Goal: Task Accomplishment & Management: Use online tool/utility

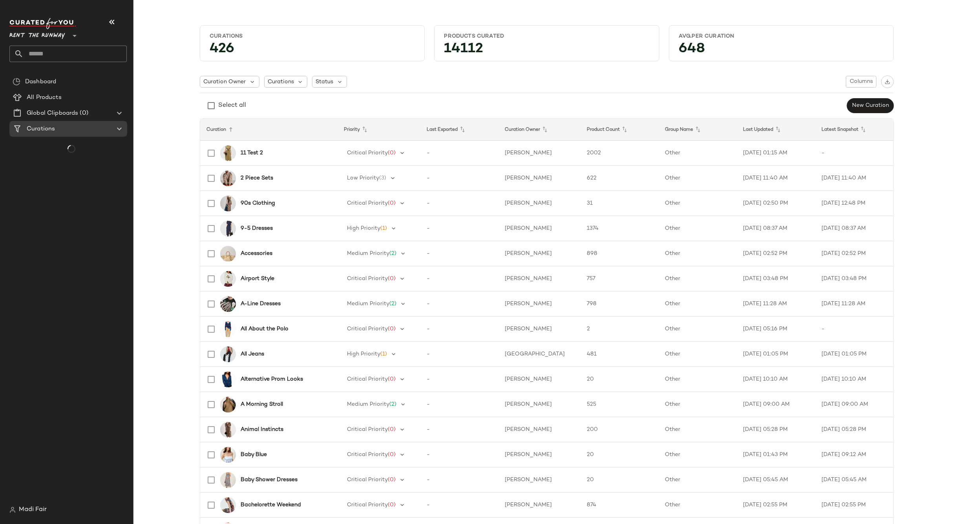
click at [35, 33] on span "Rent the Runway" at bounding box center [37, 34] width 56 height 14
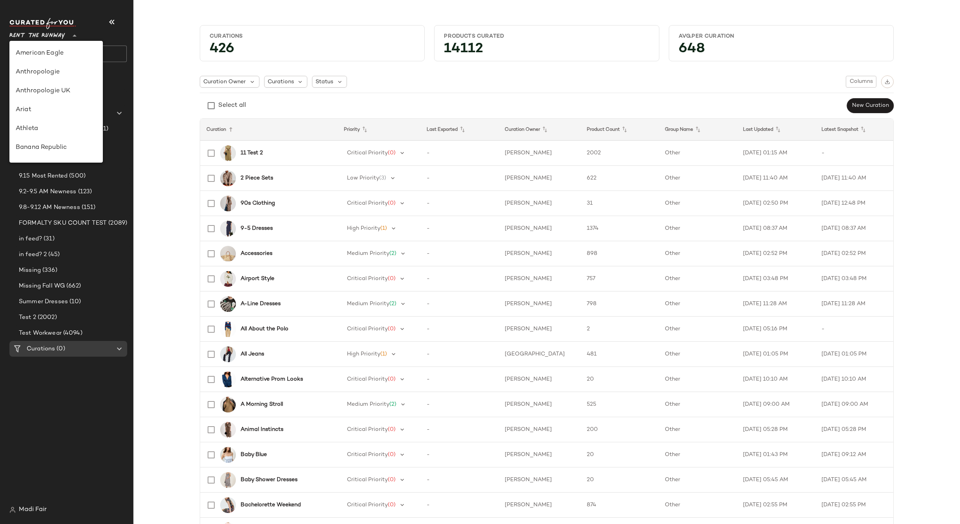
scroll to position [358, 0]
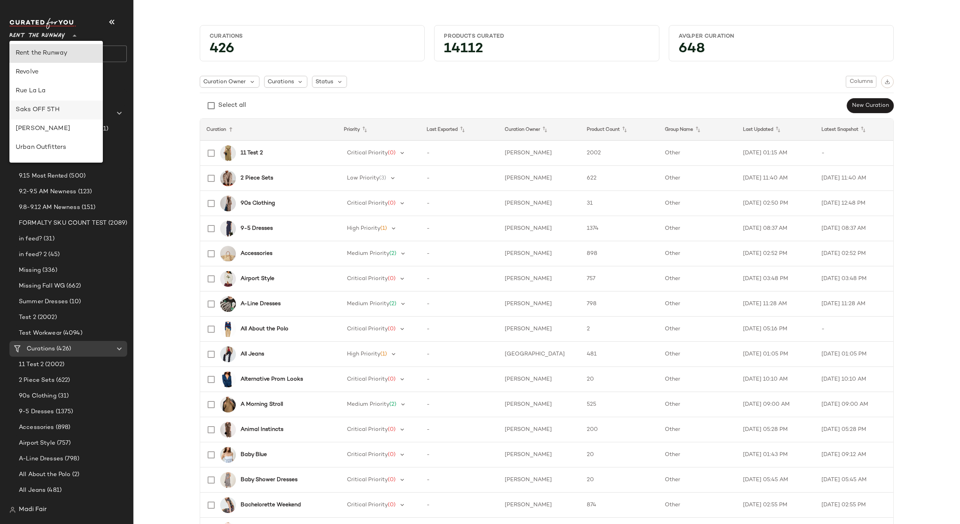
click at [60, 112] on div "Saks OFF 5TH" at bounding box center [56, 109] width 81 height 9
type input "**"
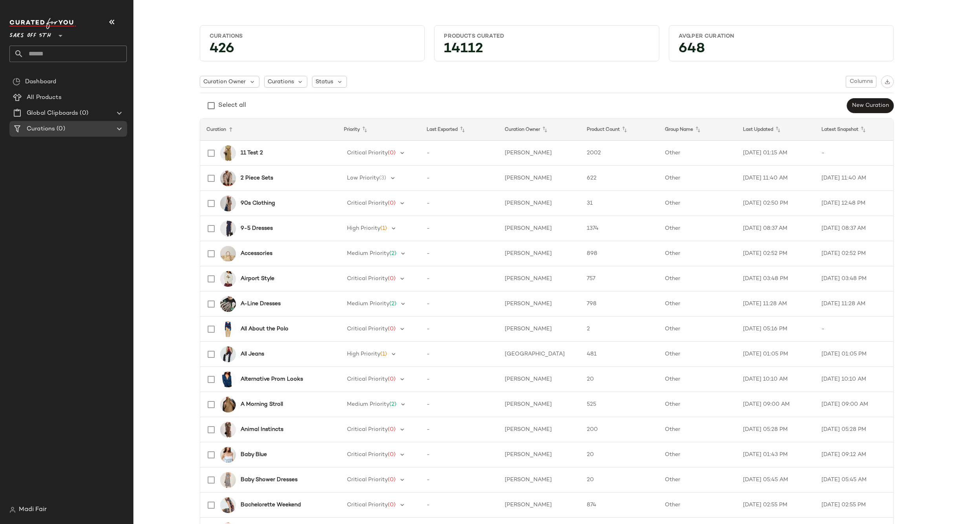
click at [57, 51] on input "text" at bounding box center [75, 54] width 103 height 16
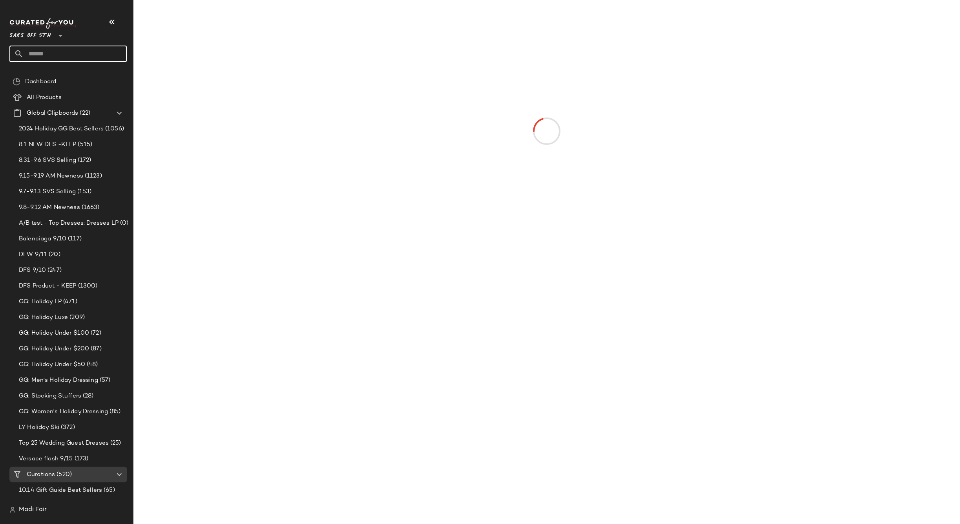
type input "*"
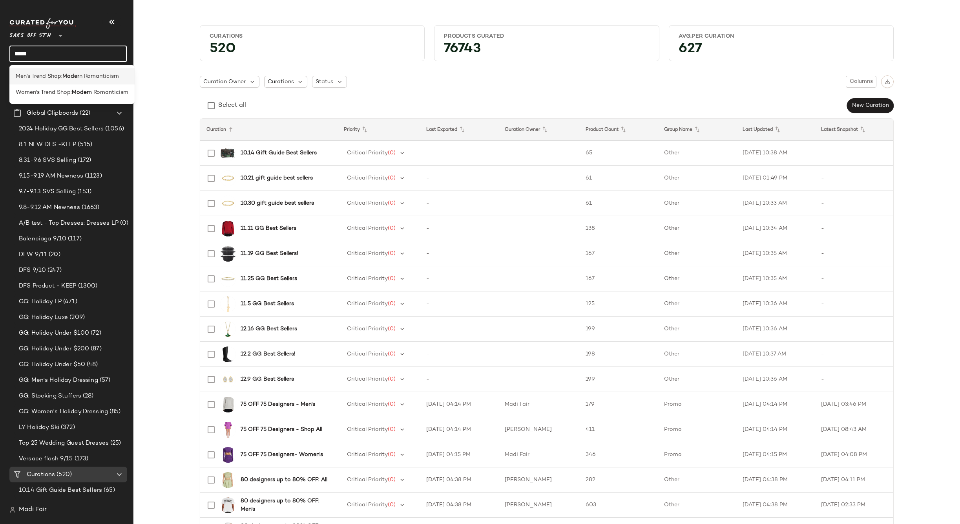
type input "*****"
click at [58, 76] on span "Men's Trend Shop:" at bounding box center [39, 76] width 47 height 8
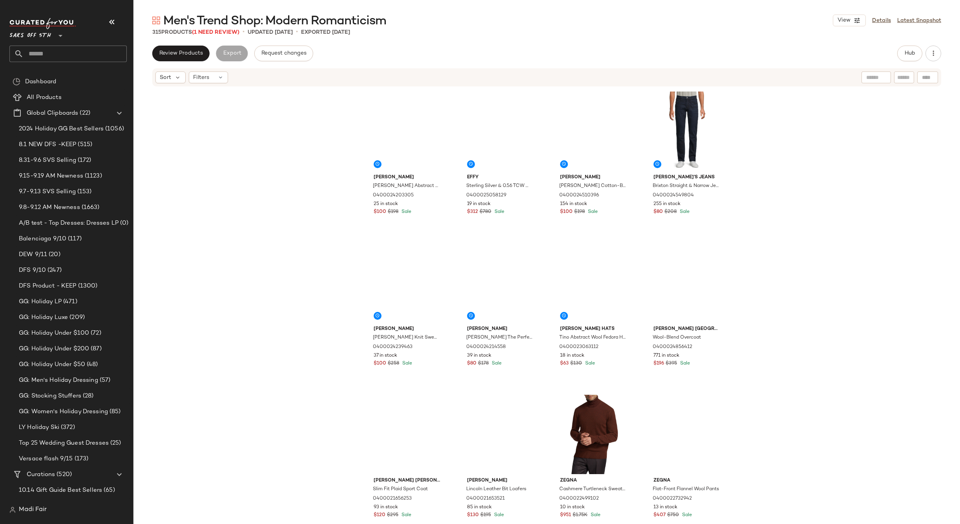
click at [46, 47] on input "text" at bounding box center [75, 54] width 103 height 16
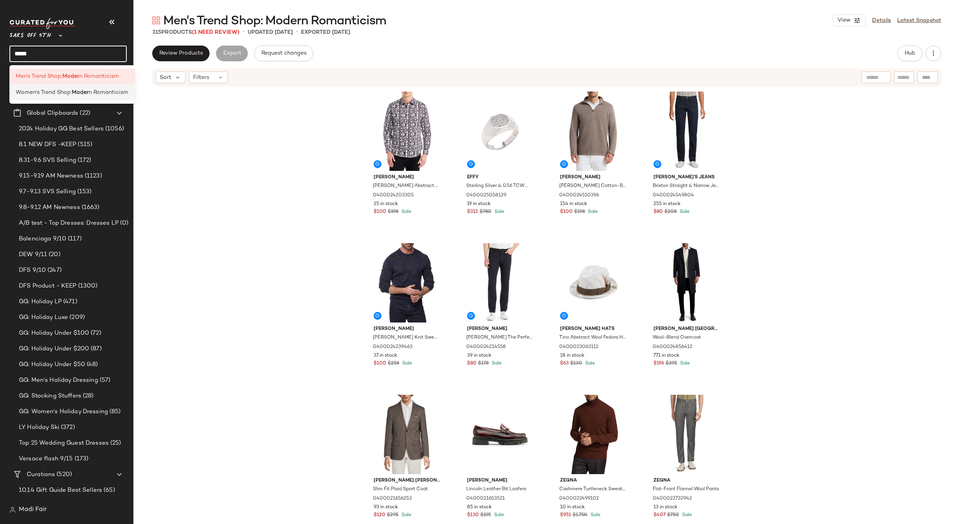
type input "*****"
click at [59, 90] on span "Women's Trend Shop:" at bounding box center [44, 92] width 56 height 8
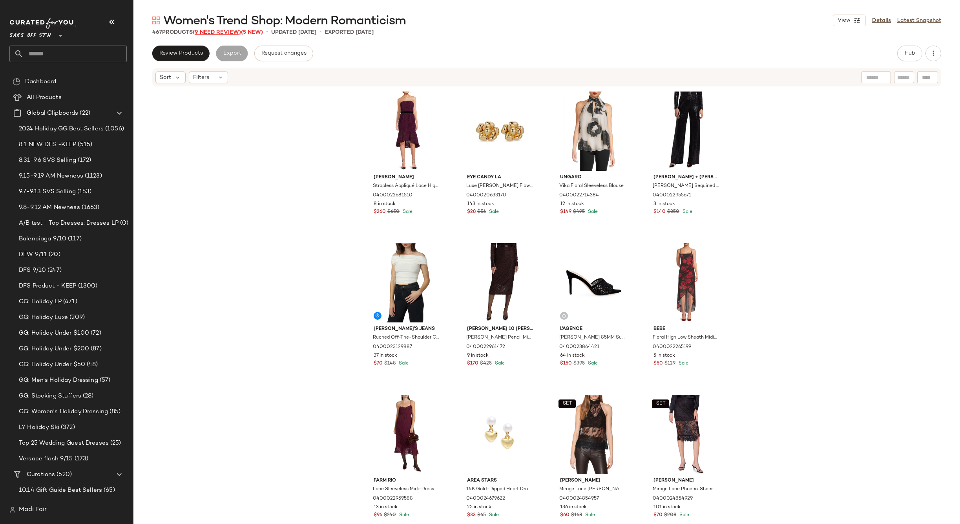
click at [218, 35] on span "(9 Need Review)" at bounding box center [217, 32] width 48 height 6
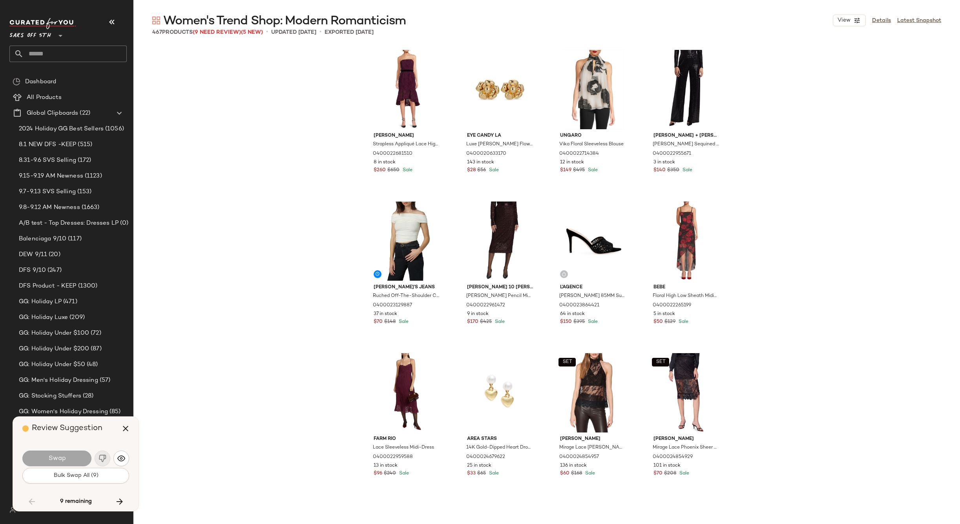
scroll to position [3182, 0]
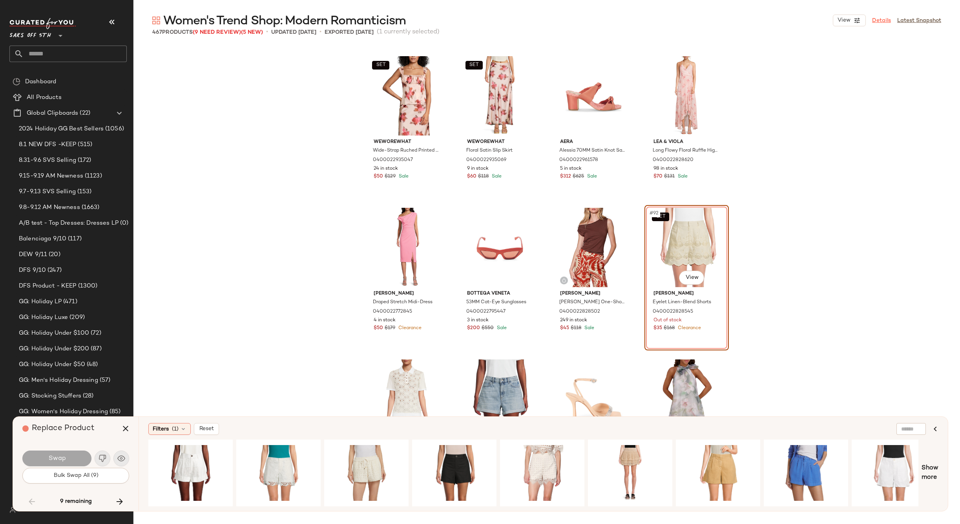
click at [883, 20] on link "Details" at bounding box center [881, 20] width 19 height 8
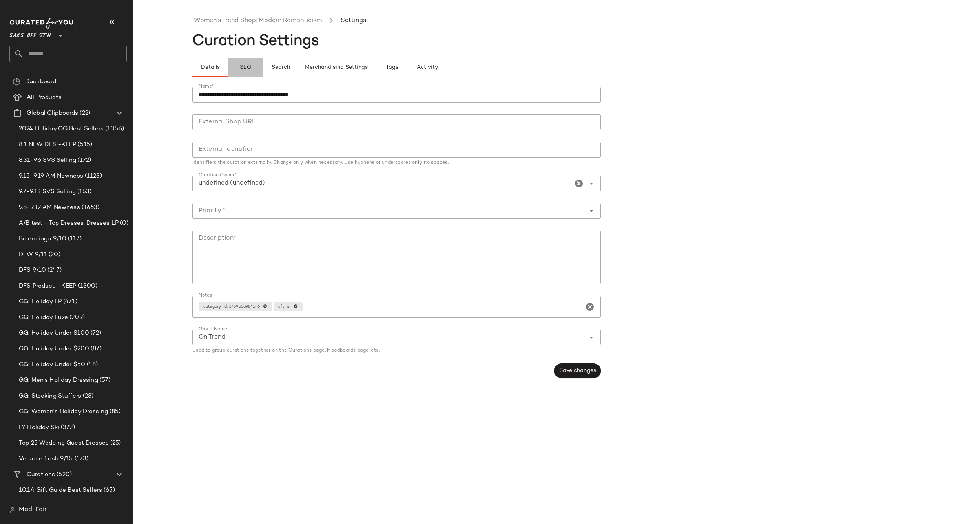
click at [246, 69] on span "SEO" at bounding box center [245, 67] width 12 height 6
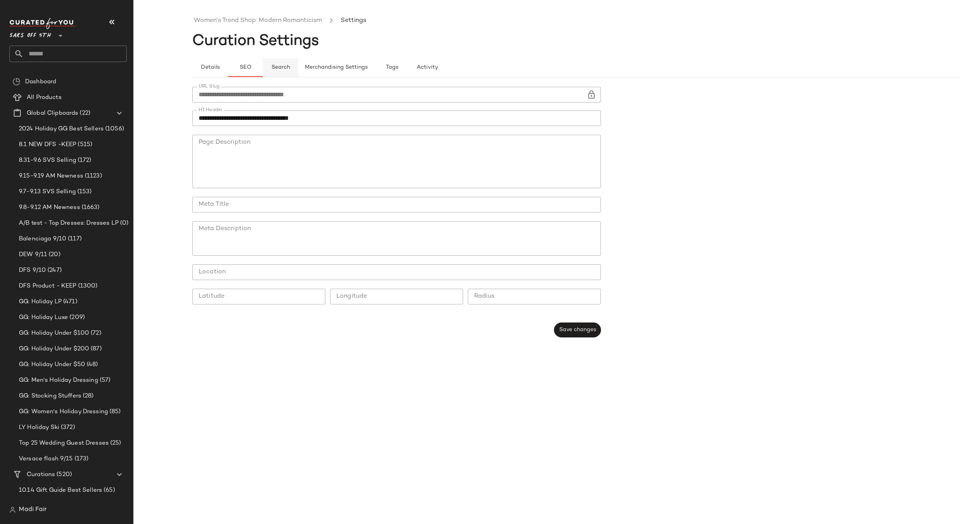
click at [283, 69] on span "Search" at bounding box center [280, 67] width 19 height 6
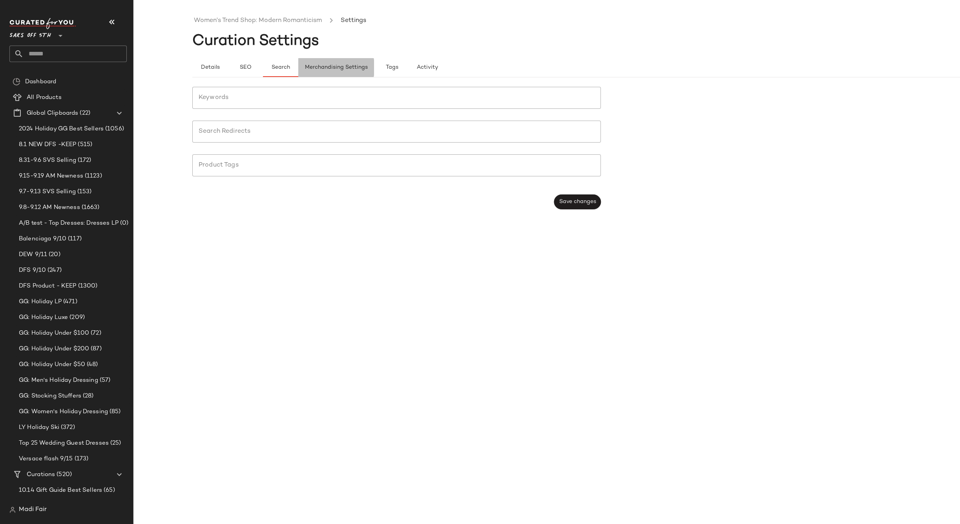
click at [342, 68] on span "Merchandising Settings" at bounding box center [336, 67] width 63 height 6
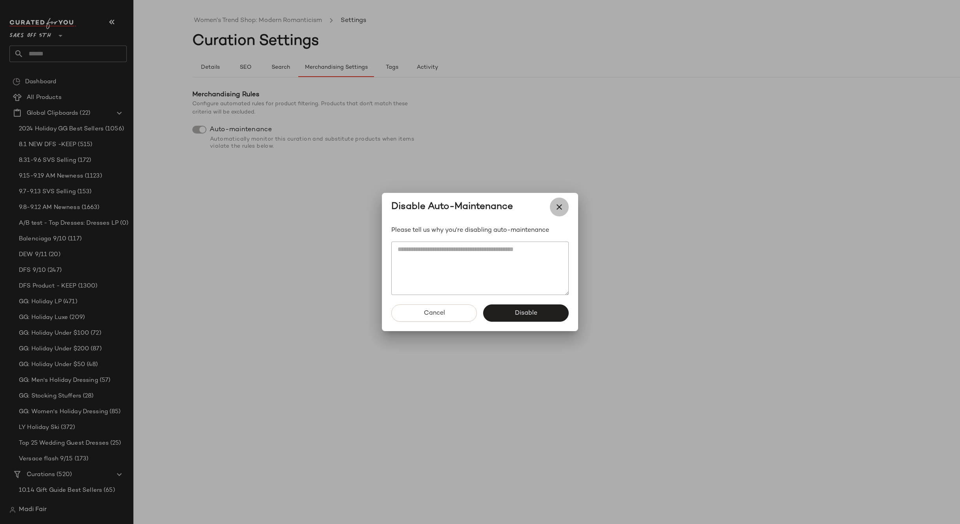
click at [555, 204] on icon "button" at bounding box center [559, 206] width 9 height 9
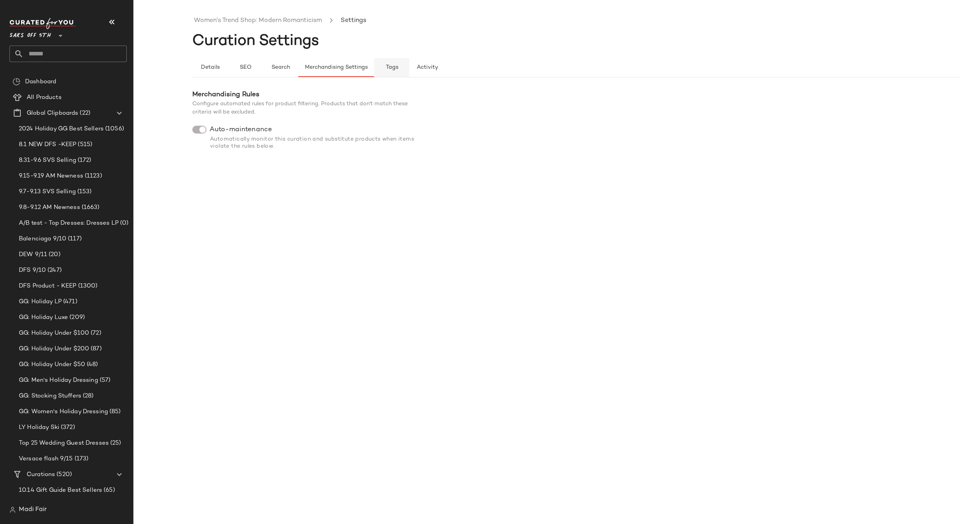
click at [386, 72] on button "Tags" at bounding box center [391, 67] width 35 height 19
click at [428, 69] on span "Activity" at bounding box center [428, 67] width 22 height 6
drag, startPoint x: 220, startPoint y: 68, endPoint x: 225, endPoint y: 54, distance: 14.3
click at [220, 67] on button "Details" at bounding box center [209, 67] width 35 height 19
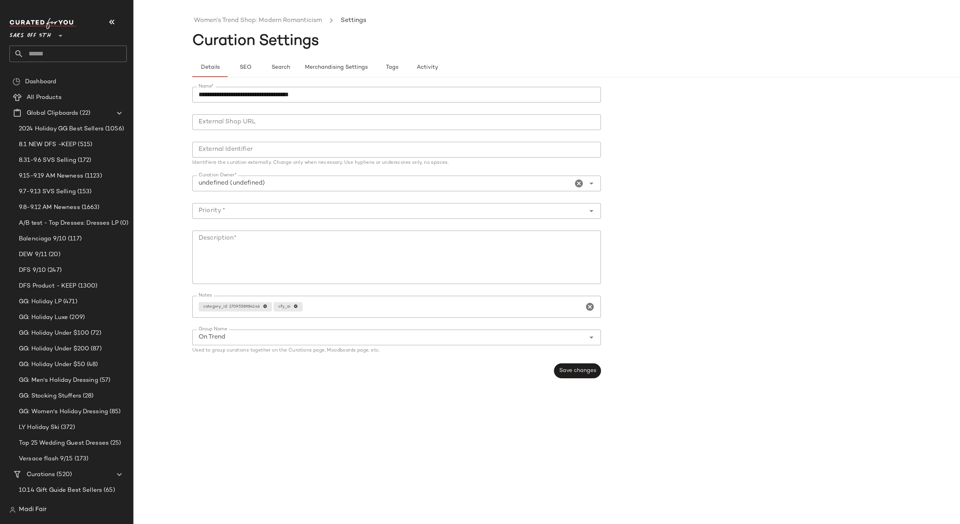
click at [254, 14] on ul "Women's Trend Shop: Modern Romanticism Settings" at bounding box center [605, 21] width 827 height 18
click at [256, 17] on link "Women's Trend Shop: Modern Romanticism" at bounding box center [258, 21] width 128 height 10
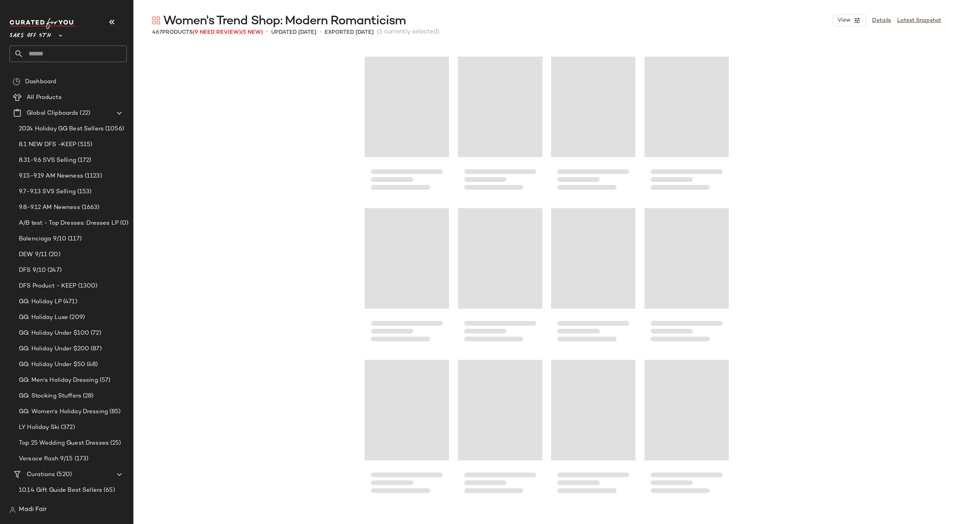
scroll to position [3182, 0]
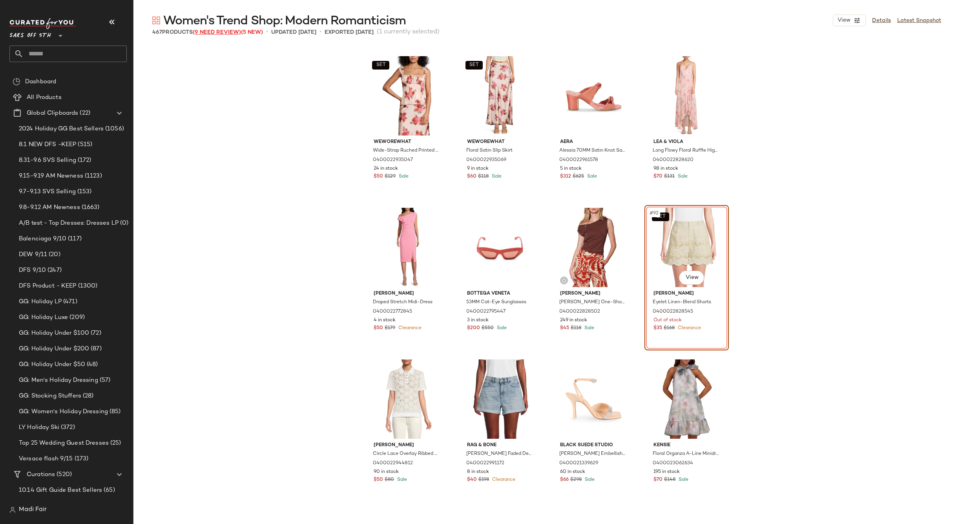
click at [223, 32] on span "(9 Need Review)" at bounding box center [217, 32] width 48 height 6
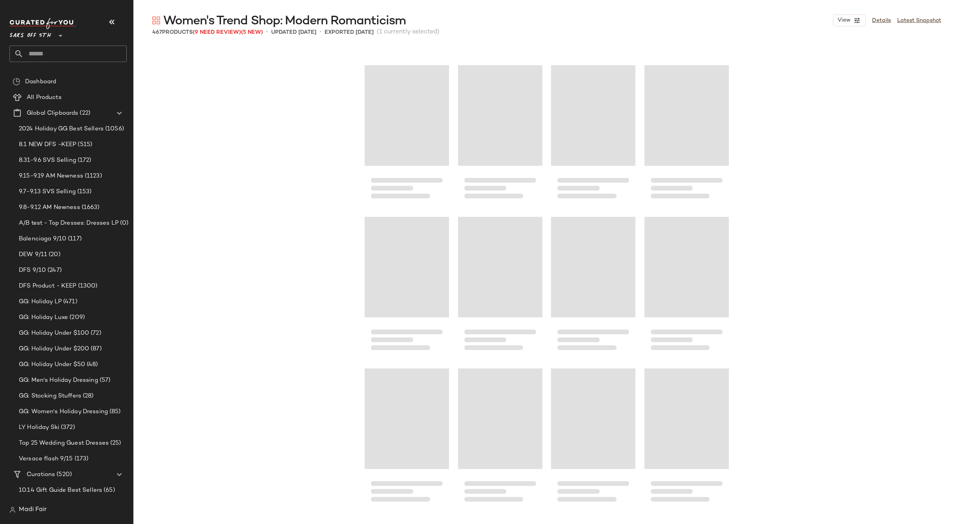
scroll to position [2672, 0]
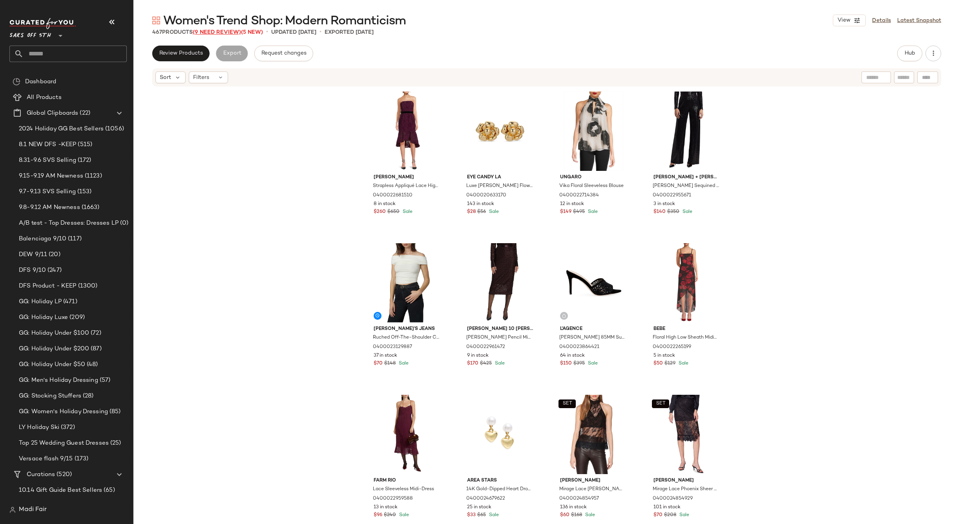
click at [220, 34] on span "(9 Need Review)" at bounding box center [217, 32] width 48 height 6
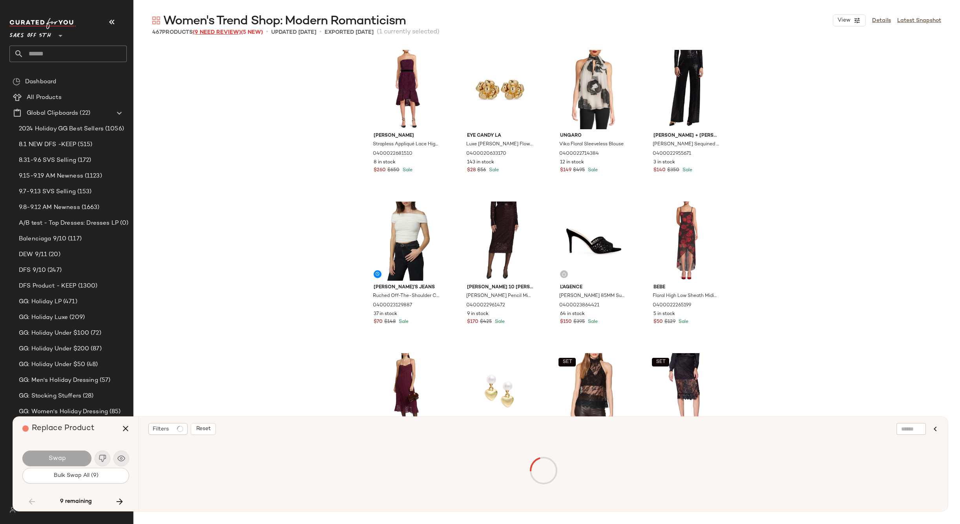
scroll to position [3182, 0]
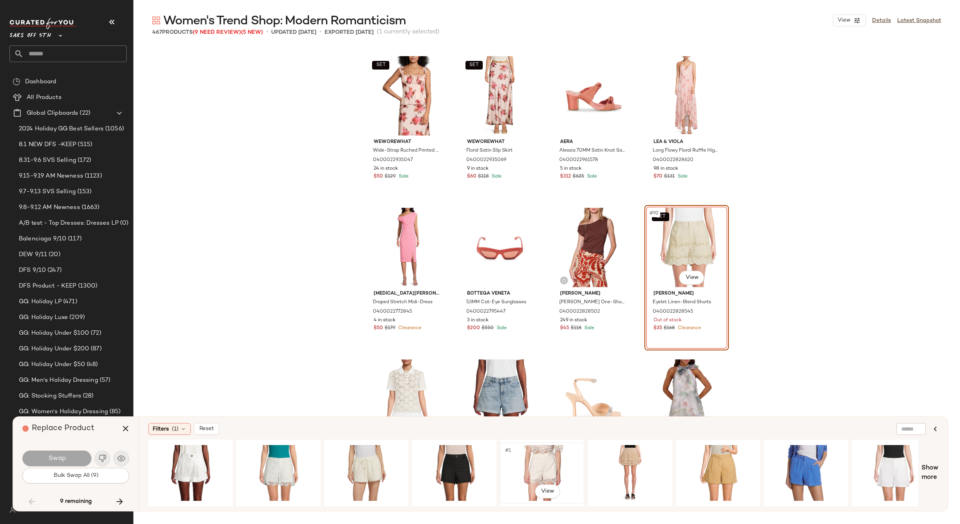
click at [545, 455] on div "#1 View" at bounding box center [542, 473] width 79 height 56
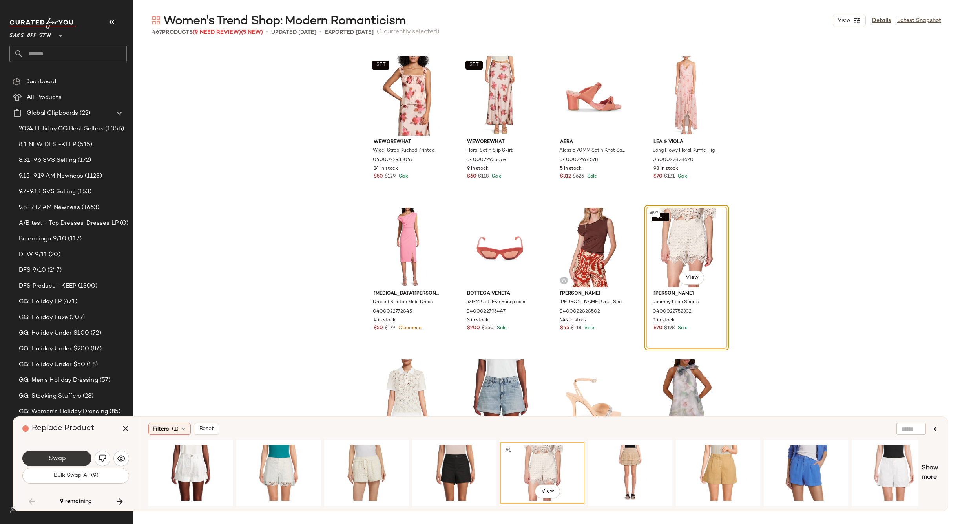
click at [75, 453] on button "Swap" at bounding box center [56, 458] width 69 height 16
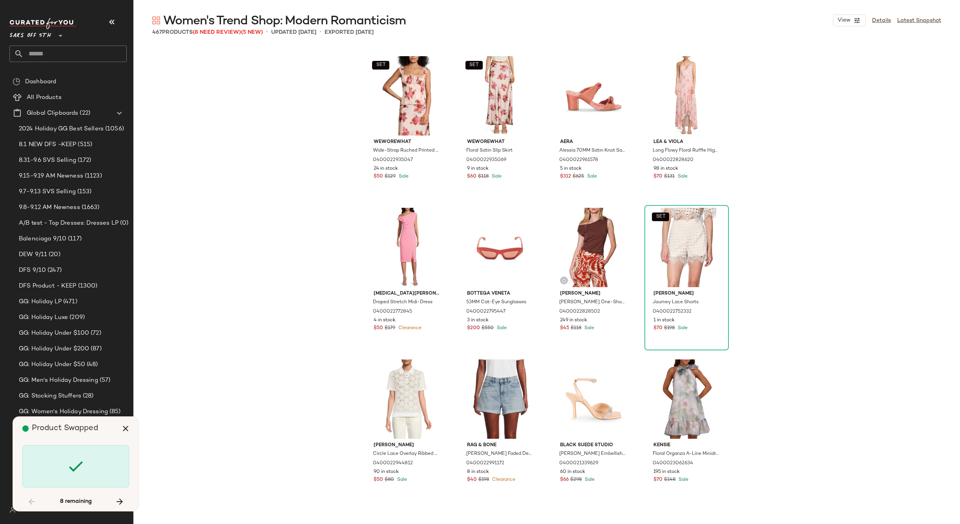
scroll to position [7880, 0]
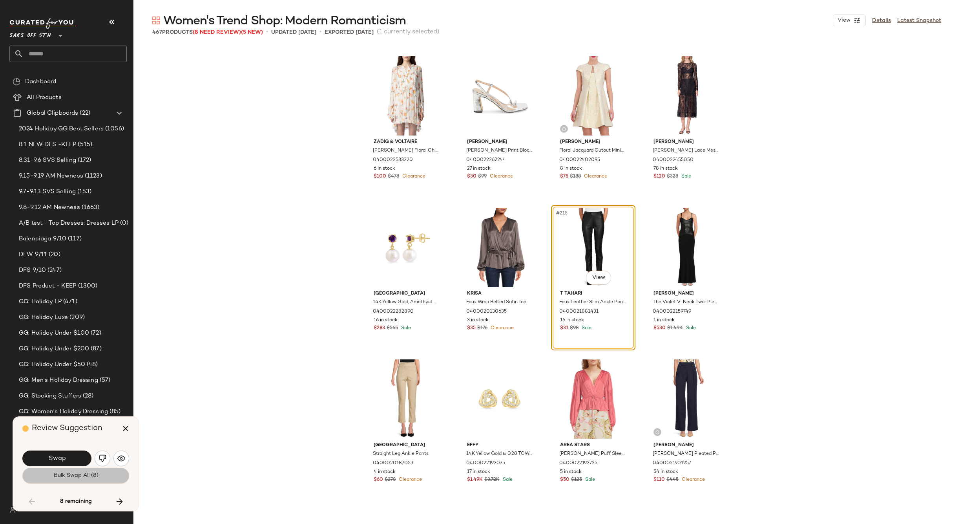
click at [80, 473] on span "Bulk Swap All (8)" at bounding box center [75, 475] width 45 height 6
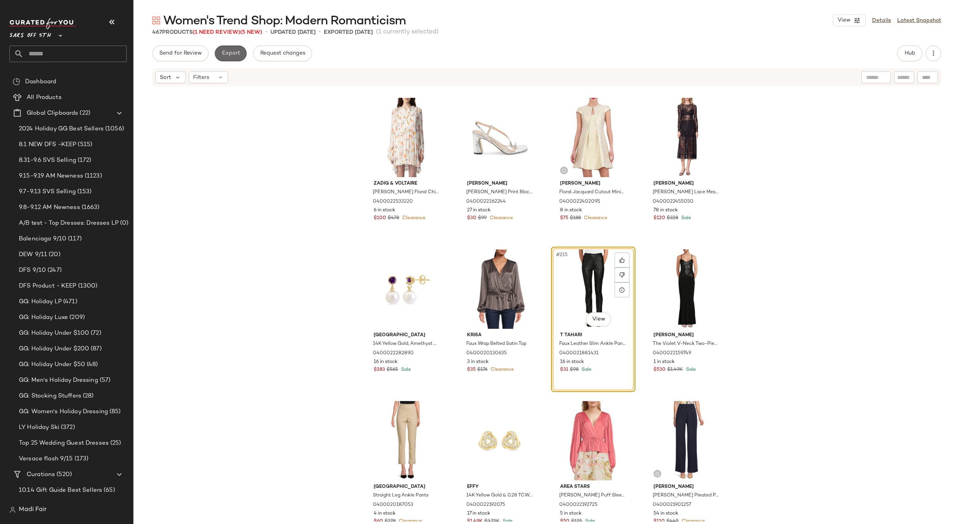
click at [230, 52] on span "Export" at bounding box center [230, 53] width 18 height 6
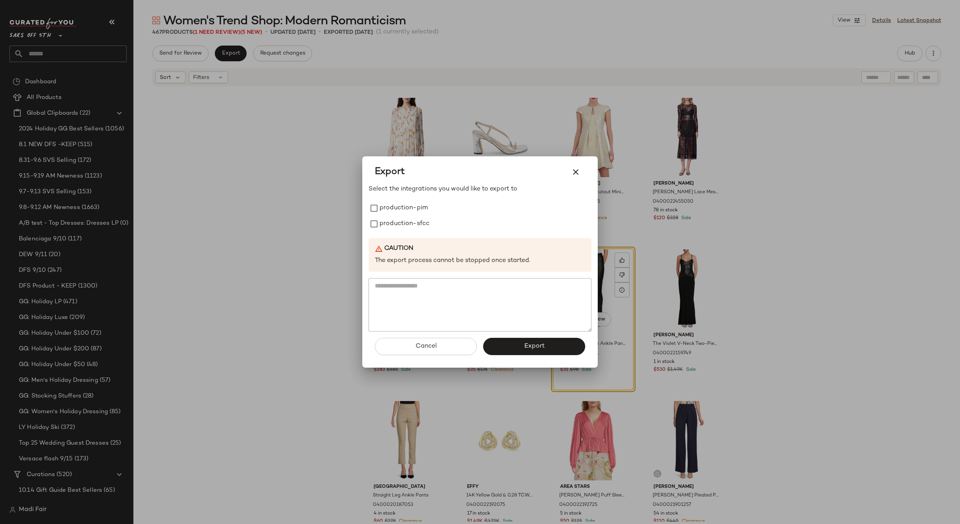
drag, startPoint x: 286, startPoint y: 169, endPoint x: 277, endPoint y: 130, distance: 39.5
click at [285, 168] on div at bounding box center [480, 262] width 960 height 524
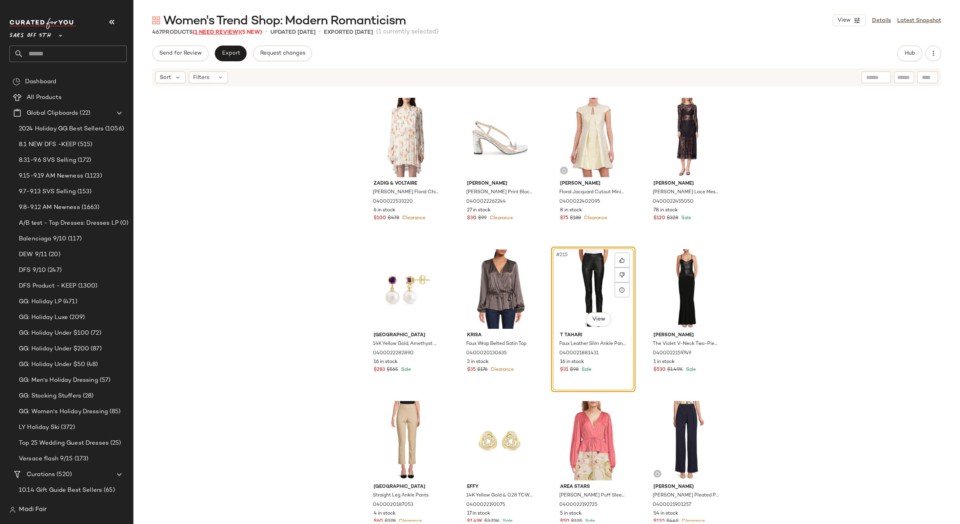
click at [240, 31] on span "(1 Need Review)" at bounding box center [217, 32] width 48 height 6
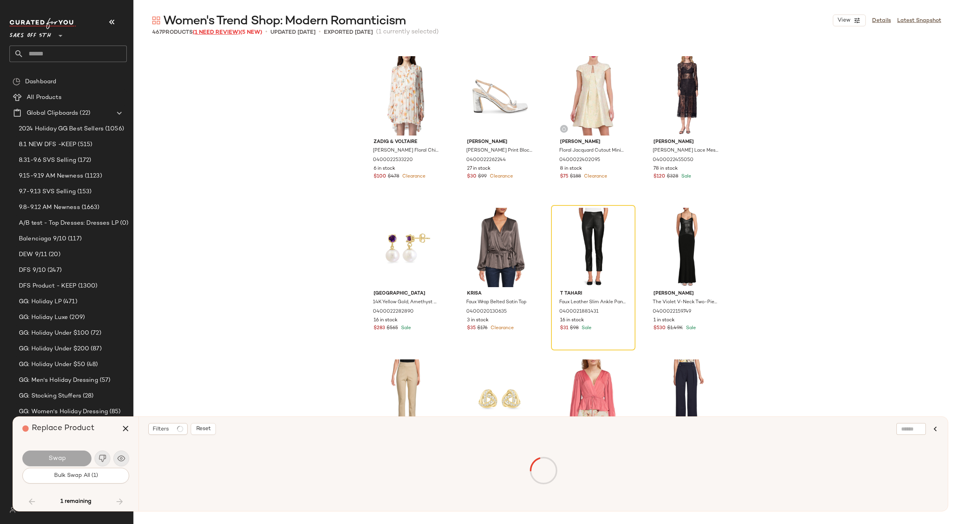
scroll to position [17125, 0]
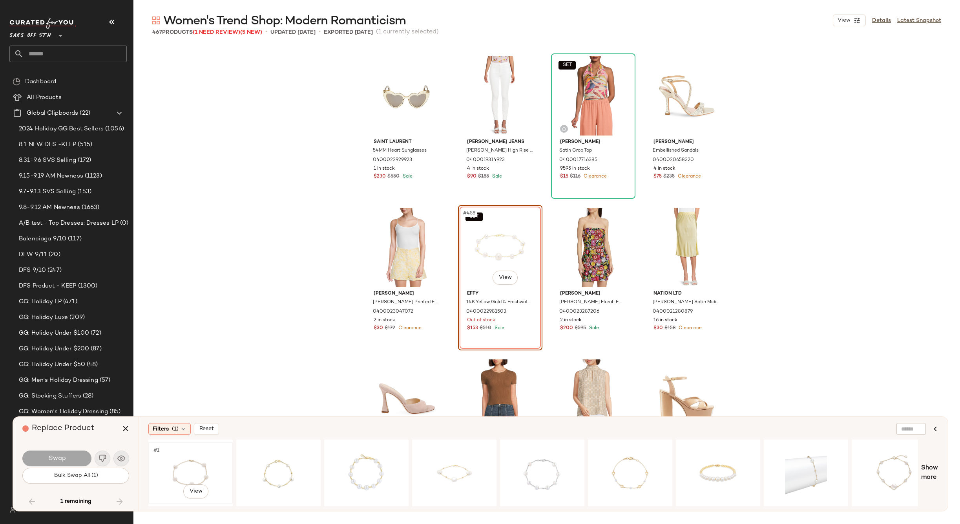
click at [200, 458] on div "#1 View" at bounding box center [190, 473] width 79 height 56
click at [71, 455] on button "Swap" at bounding box center [56, 458] width 69 height 16
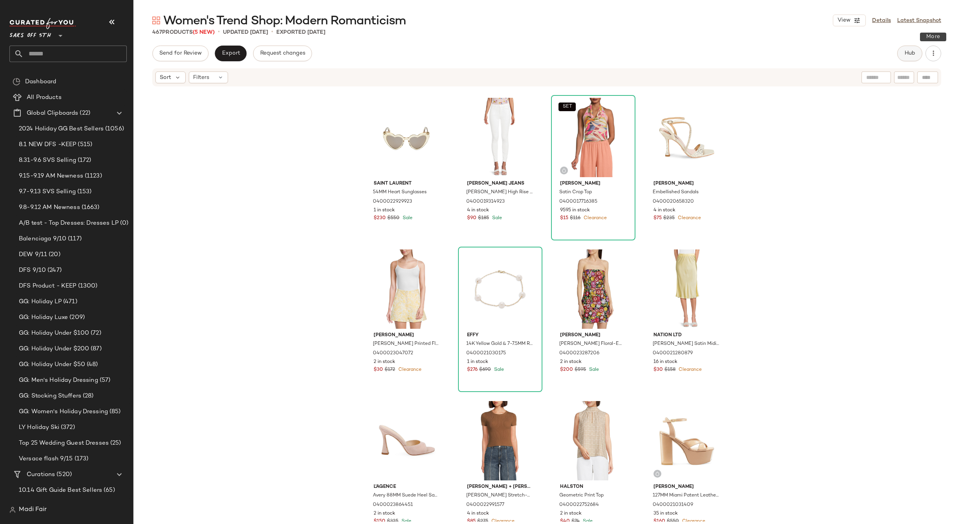
click at [914, 53] on span "Hub" at bounding box center [910, 53] width 11 height 6
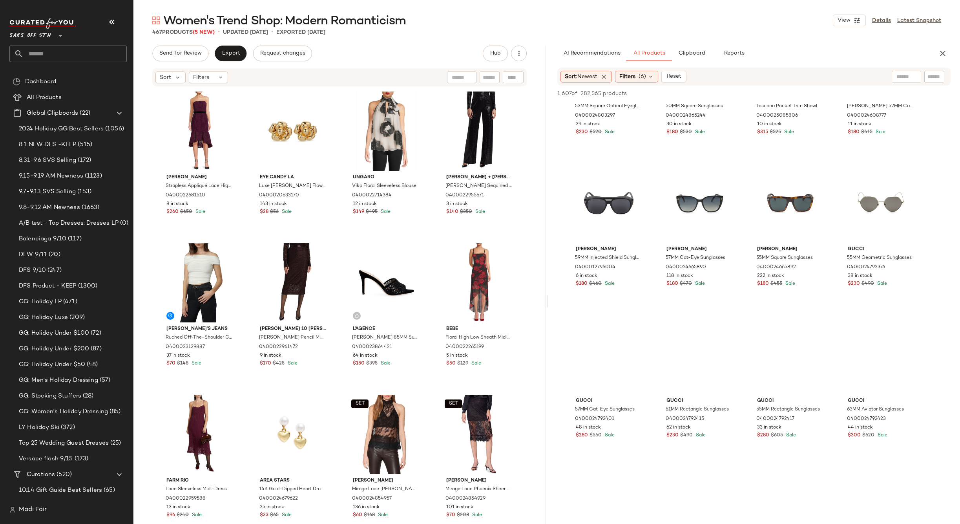
scroll to position [4554, 0]
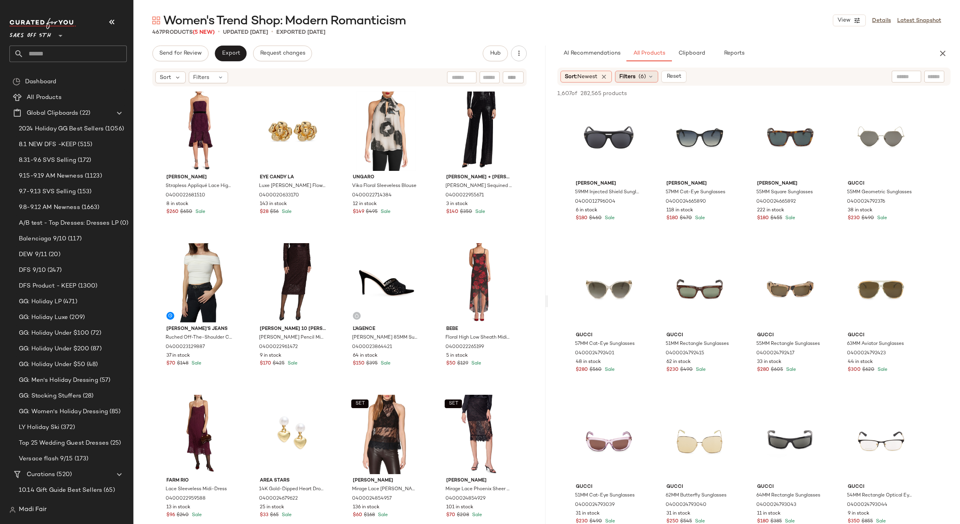
click at [627, 74] on span "Filters" at bounding box center [628, 77] width 16 height 8
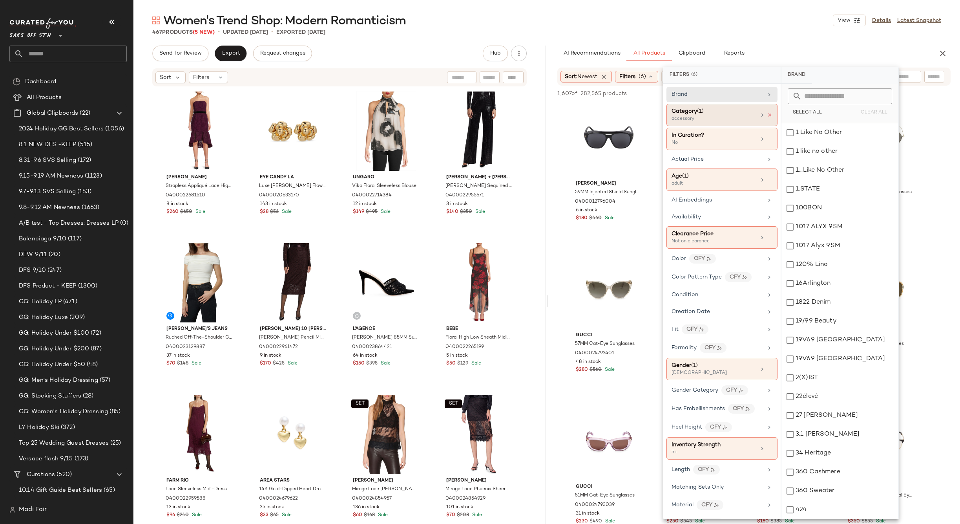
click at [767, 115] on icon at bounding box center [769, 114] width 5 height 5
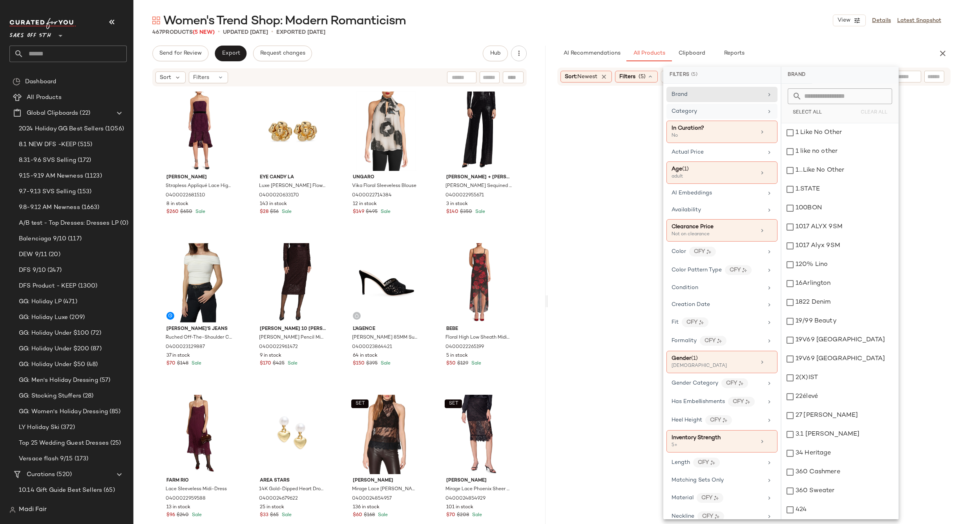
click at [767, 31] on div "467 Products (5 New) • updated Sep 11th • Exported Sep 11th" at bounding box center [546, 32] width 827 height 8
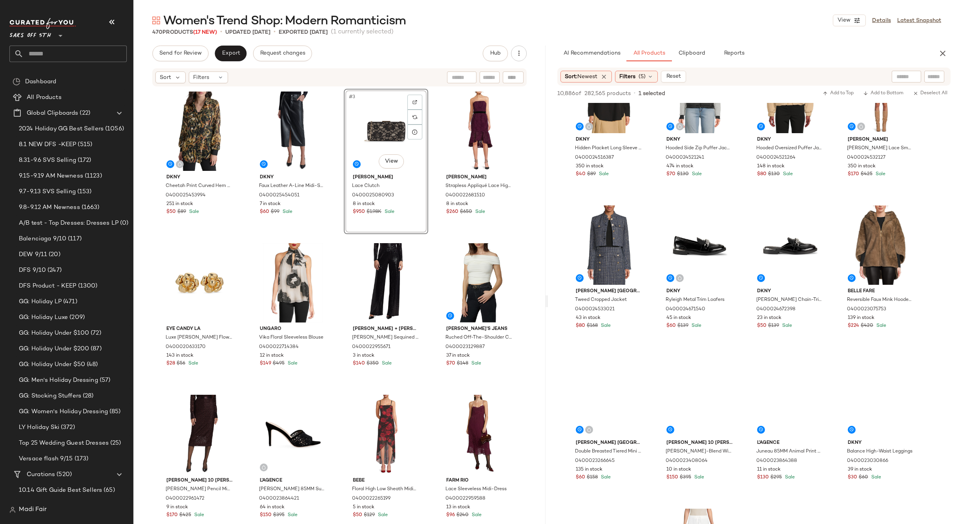
scroll to position [5968, 0]
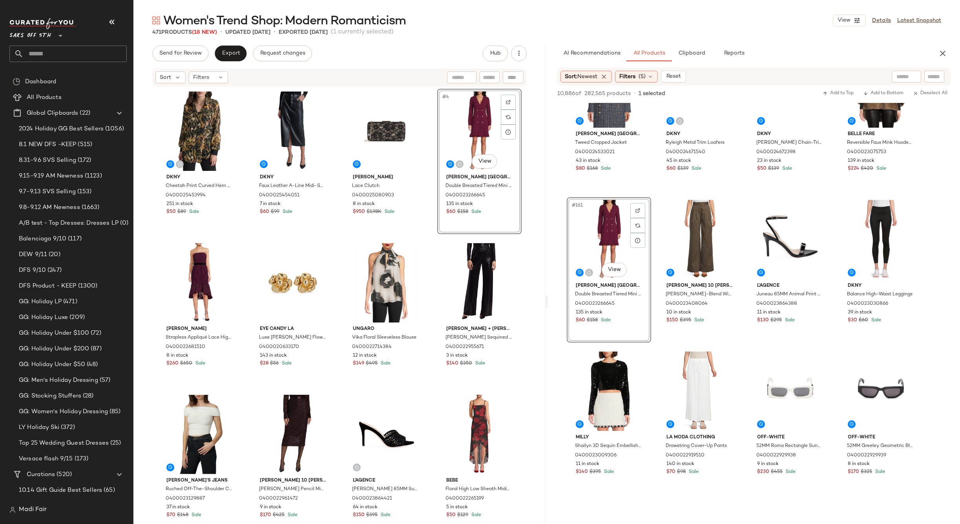
click at [433, 238] on div "Dkny Cheetah Print Curved Hem Shirt 0400025453994 251 in stock $50 $89 Sale Dkn…" at bounding box center [339, 305] width 364 height 433
click at [939, 53] on icon "button" at bounding box center [942, 53] width 9 height 9
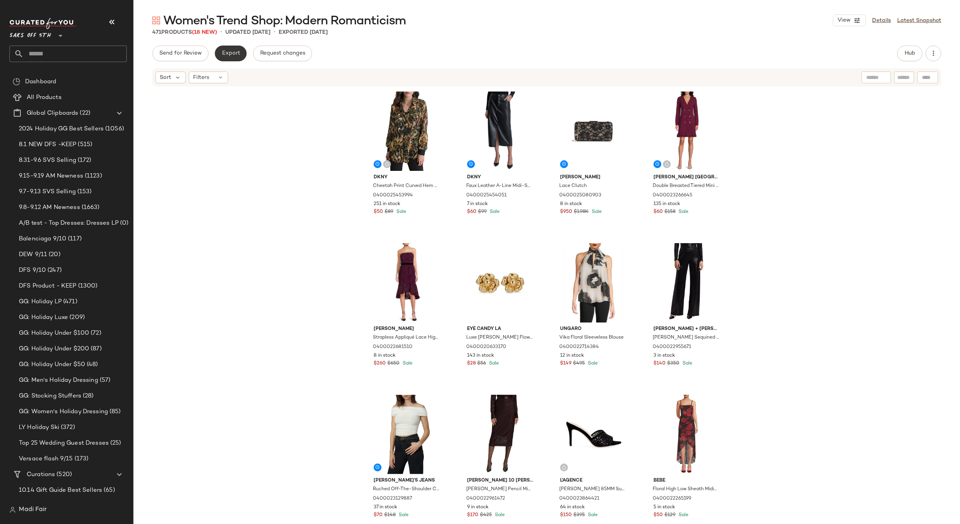
click at [224, 53] on span "Export" at bounding box center [230, 53] width 18 height 6
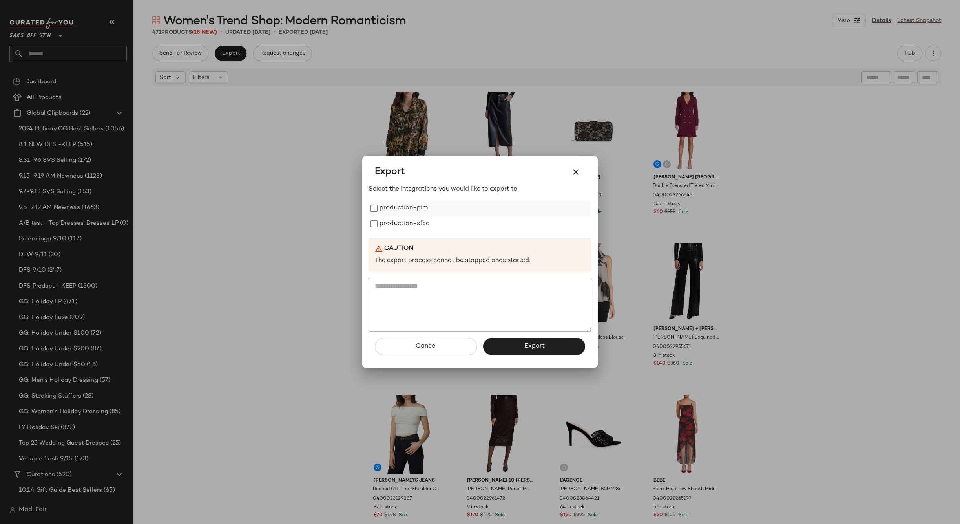
click at [420, 206] on label "production-pim" at bounding box center [404, 208] width 48 height 16
click at [413, 225] on label "production-sfcc" at bounding box center [405, 224] width 50 height 16
click at [510, 349] on button "Export" at bounding box center [534, 346] width 102 height 17
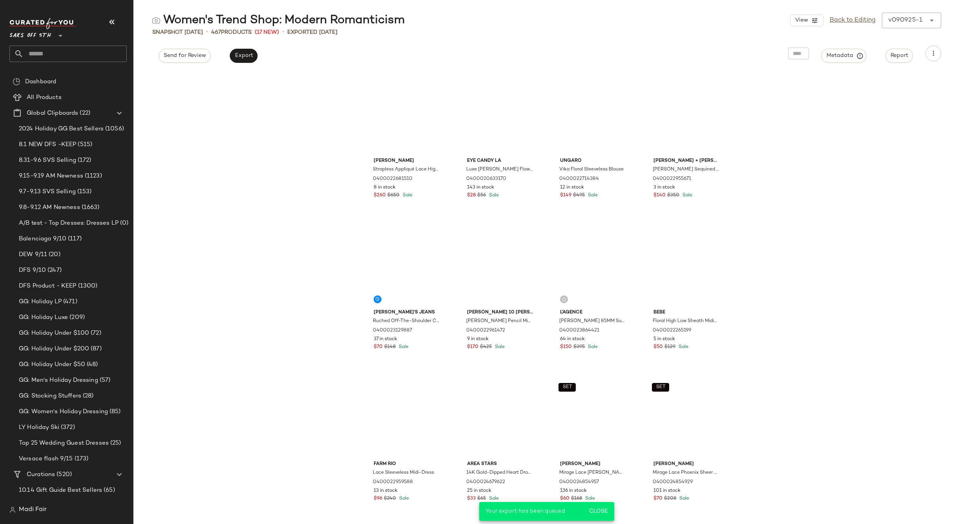
click at [26, 53] on input "text" at bounding box center [75, 54] width 103 height 16
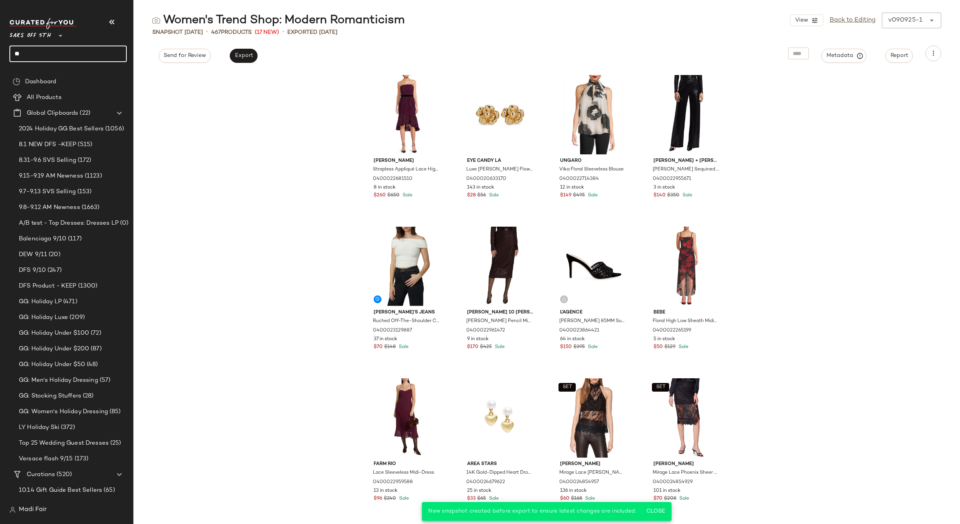
type input "*"
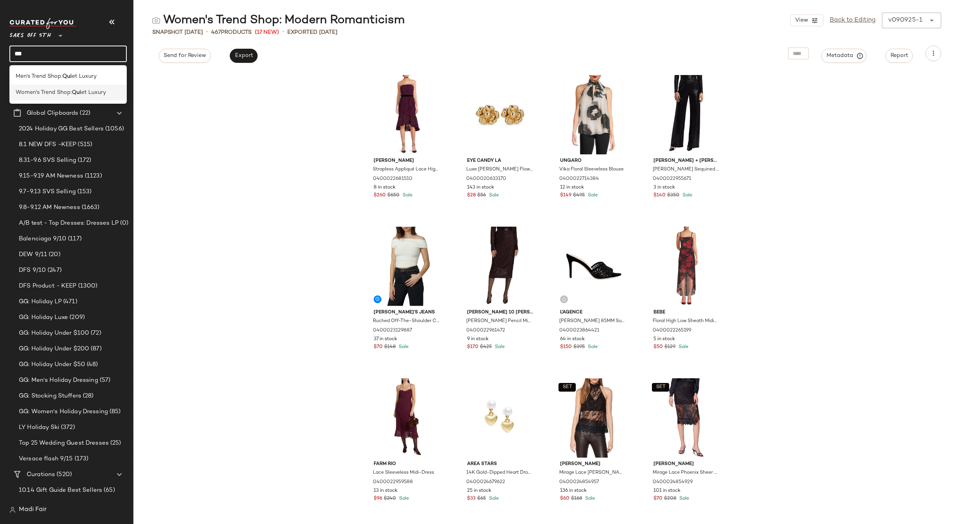
type input "***"
click at [50, 97] on div "Women's Trend Shop: Qui et Luxury" at bounding box center [67, 92] width 117 height 16
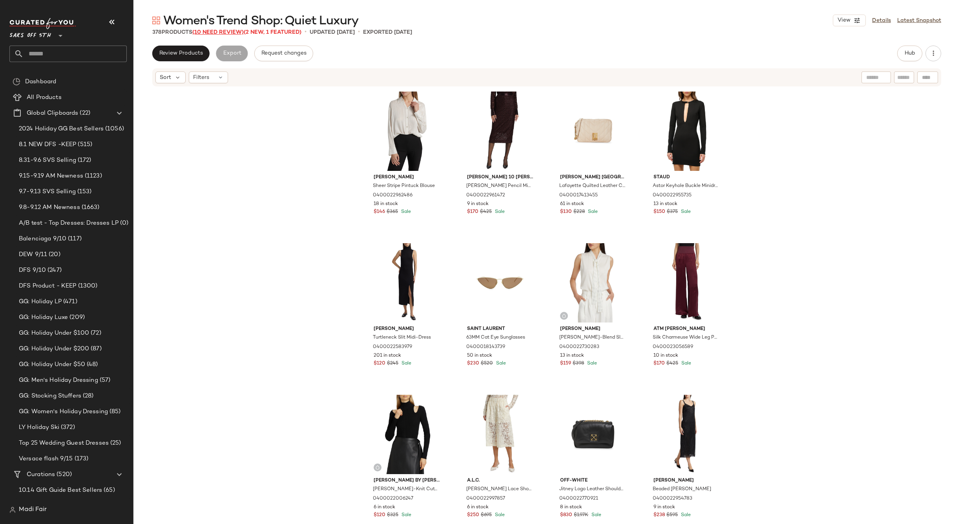
click at [229, 34] on span "(10 Need Review)" at bounding box center [217, 32] width 51 height 6
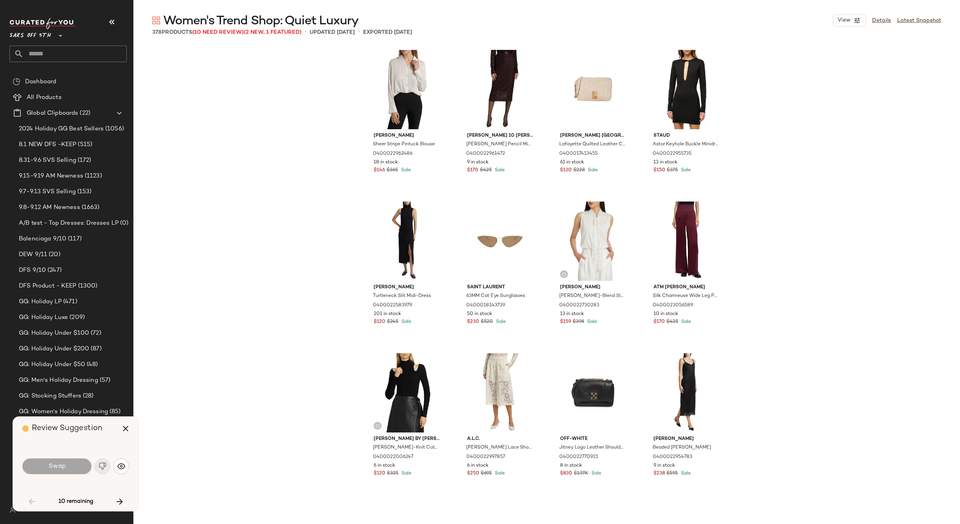
scroll to position [461, 0]
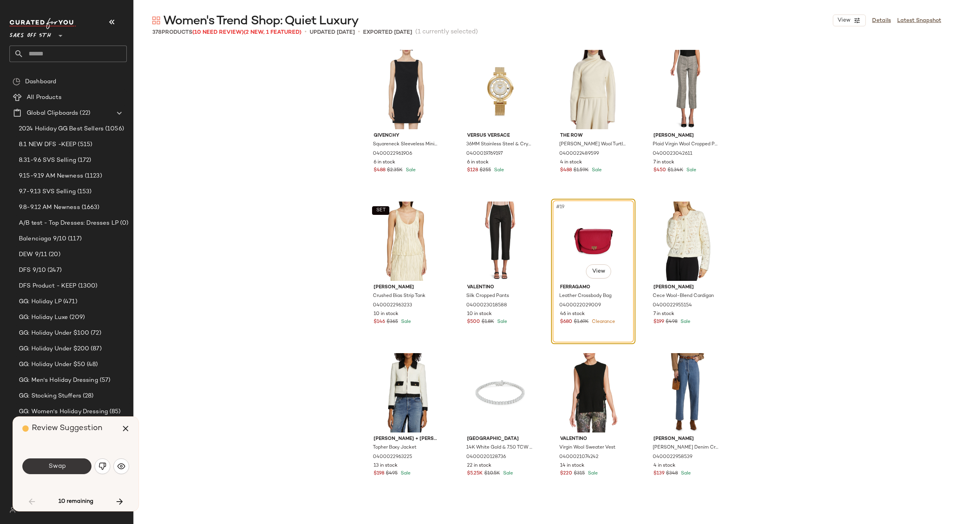
click at [64, 464] on span "Swap" at bounding box center [57, 465] width 18 height 7
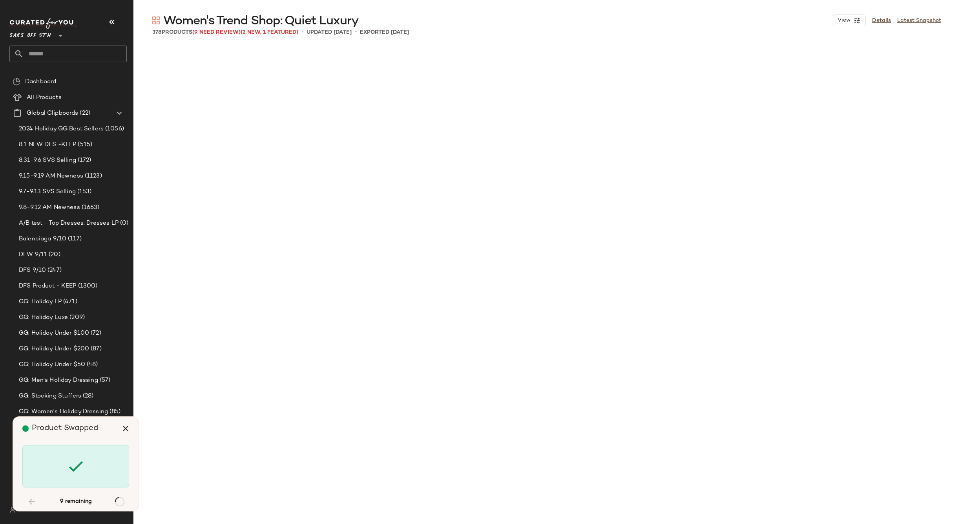
scroll to position [3637, 0]
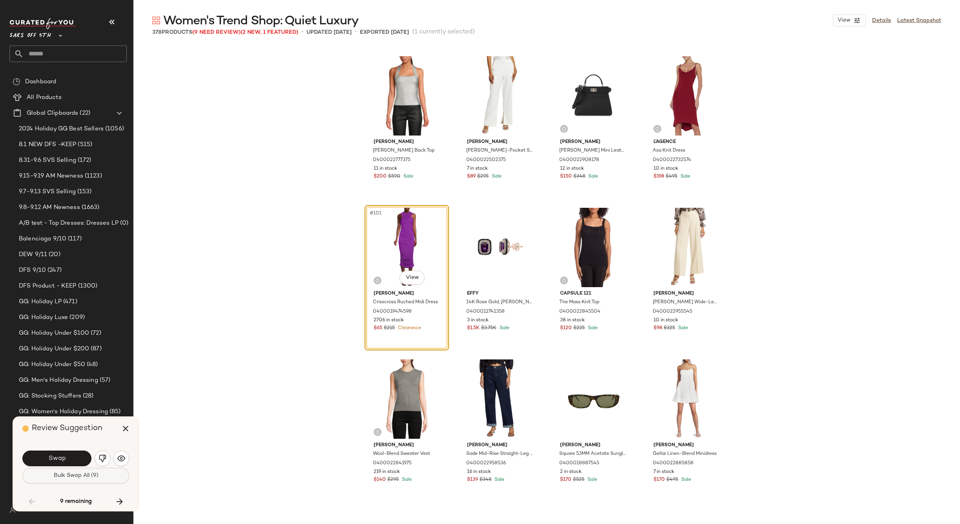
click at [81, 476] on span "Bulk Swap All (9)" at bounding box center [75, 475] width 45 height 6
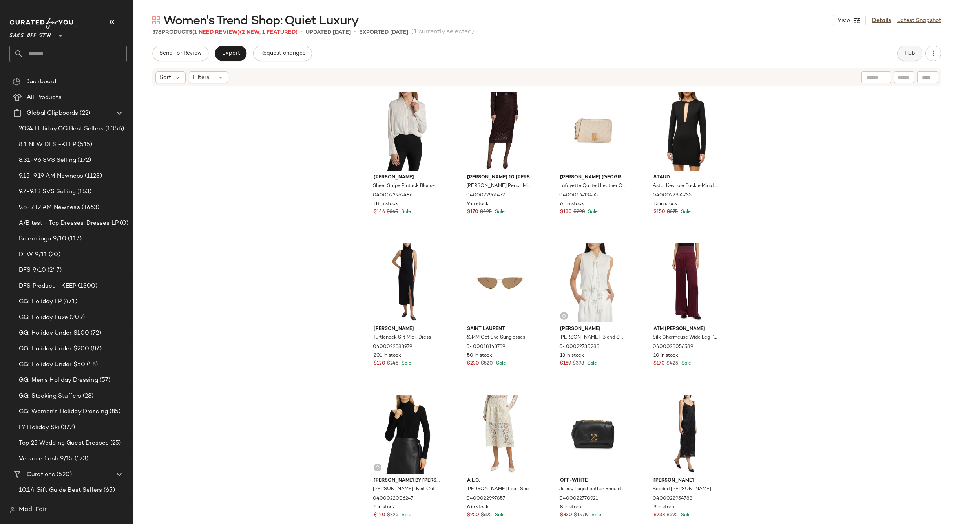
click at [916, 55] on span "Hub" at bounding box center [910, 53] width 11 height 6
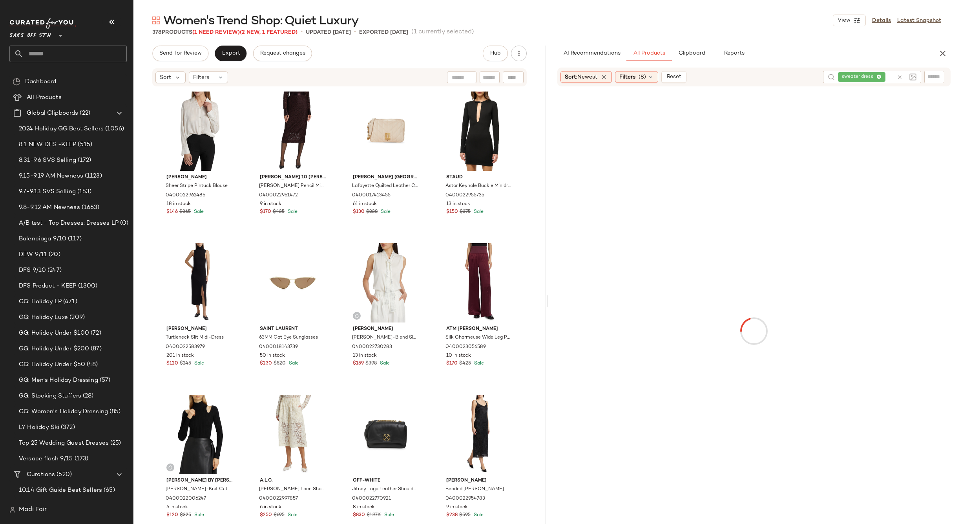
click at [844, 77] on span "sweater dress" at bounding box center [859, 76] width 35 height 7
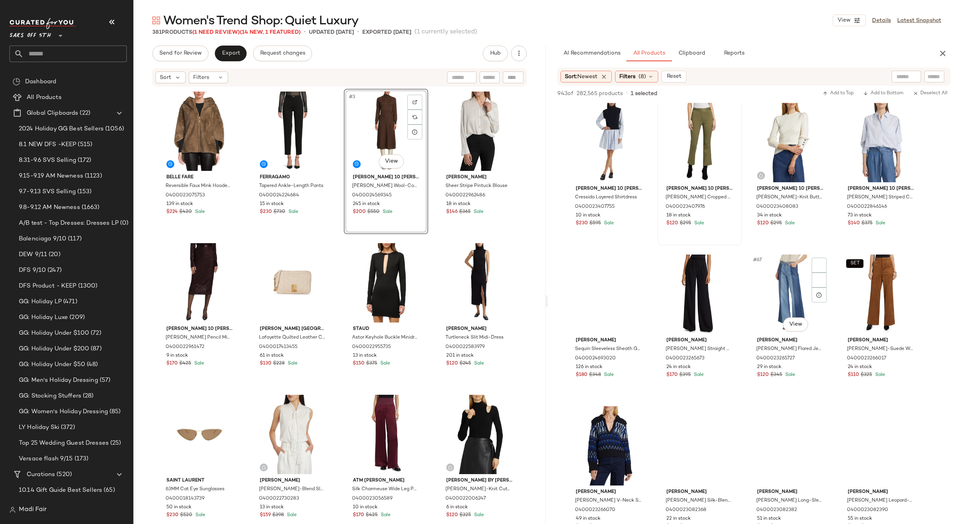
scroll to position [2277, 0]
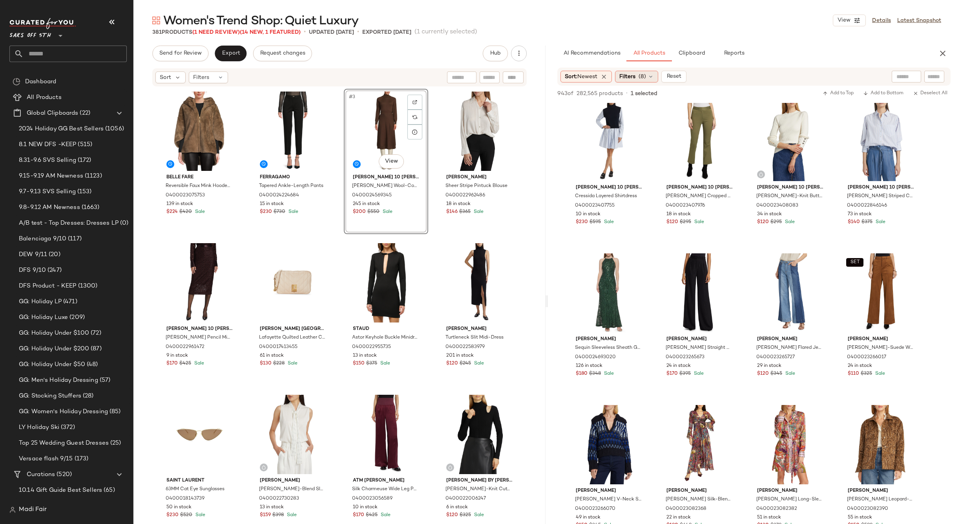
click at [643, 81] on div "Filters (8)" at bounding box center [636, 77] width 43 height 12
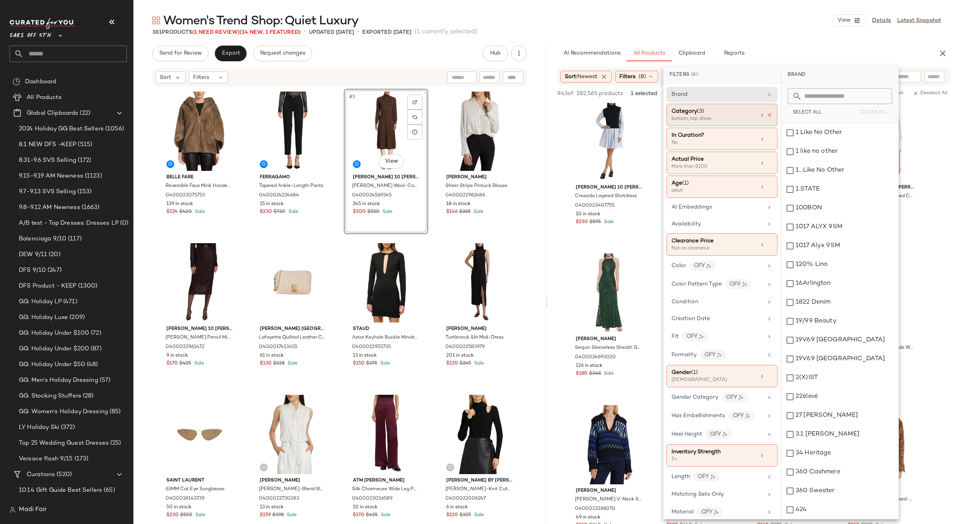
click at [767, 115] on icon at bounding box center [769, 114] width 5 height 5
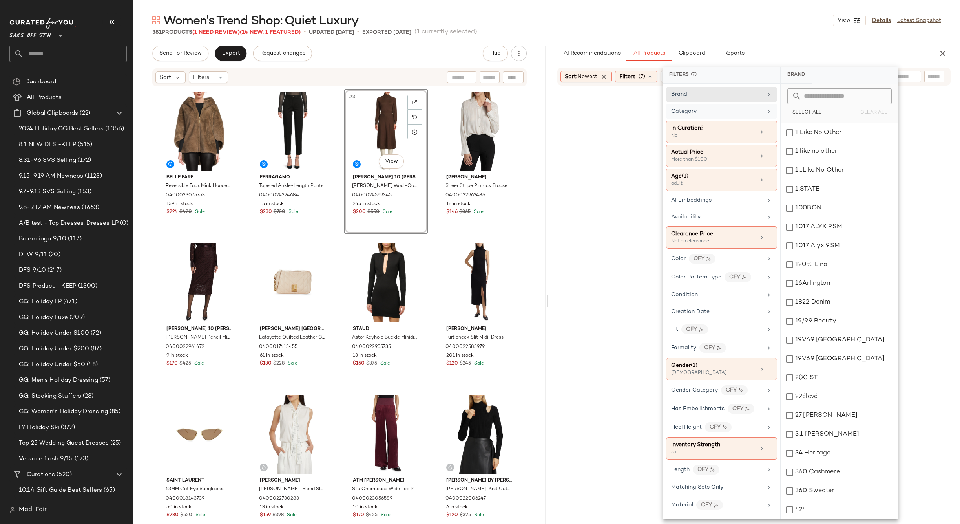
click at [776, 31] on div "381 Products (1 Need Review) (14 New, 1 Featured) • updated Sep 16th • Exported…" at bounding box center [546, 32] width 827 height 8
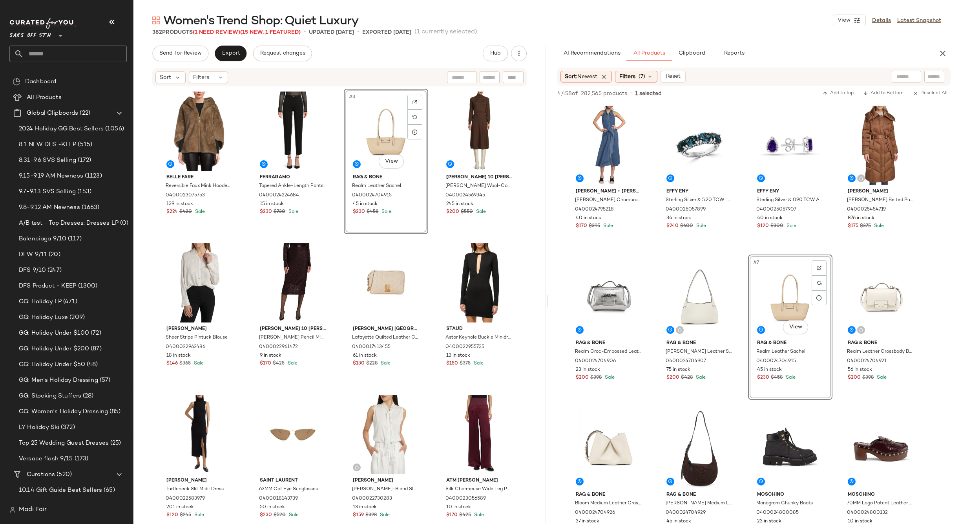
click at [389, 128] on div "#3 View" at bounding box center [386, 130] width 79 height 79
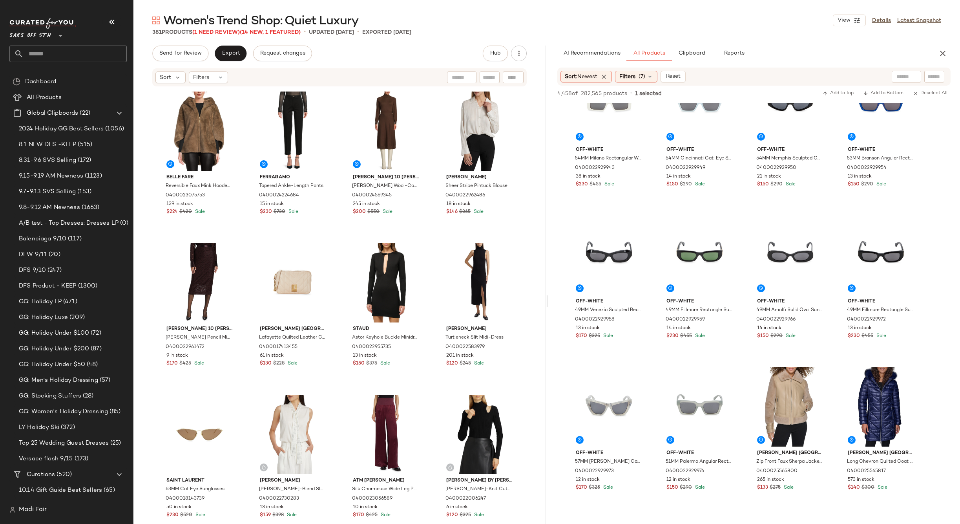
scroll to position [2316, 0]
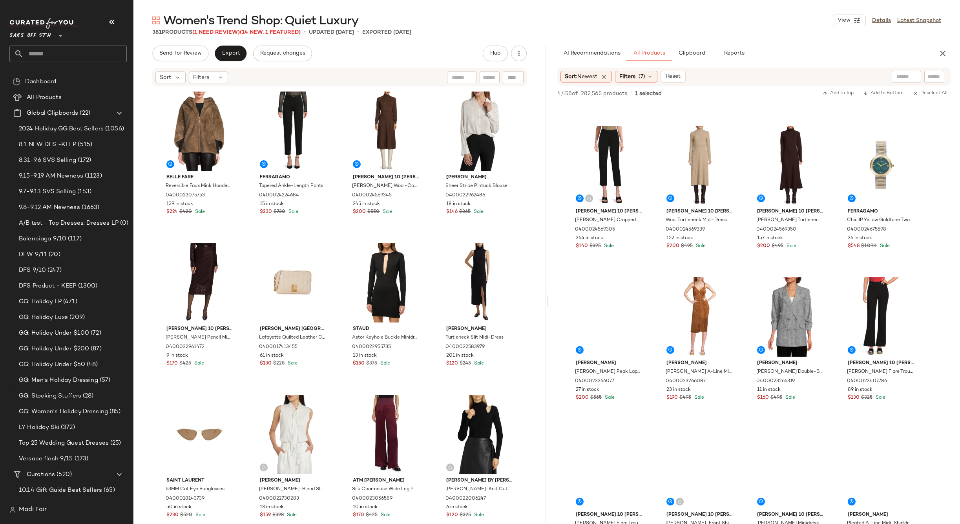
scroll to position [4397, 0]
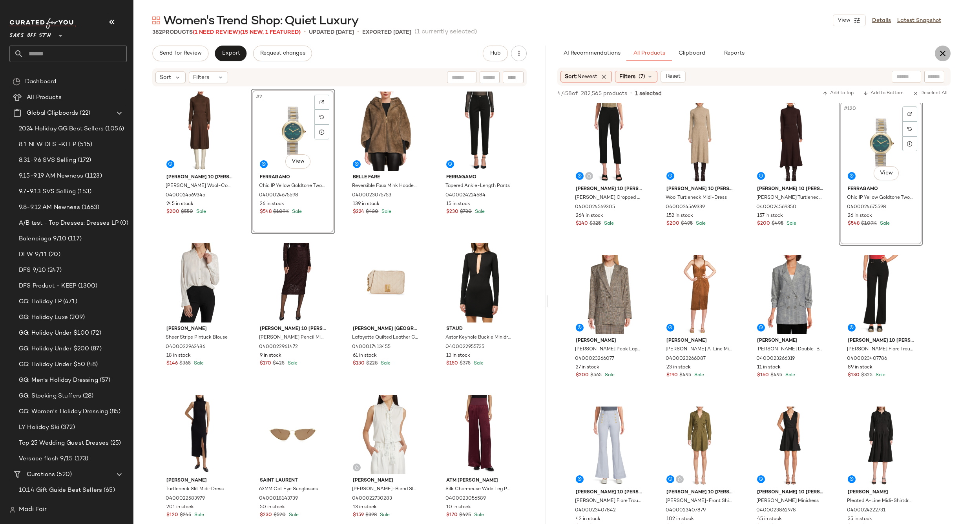
click at [946, 53] on icon "button" at bounding box center [942, 53] width 9 height 9
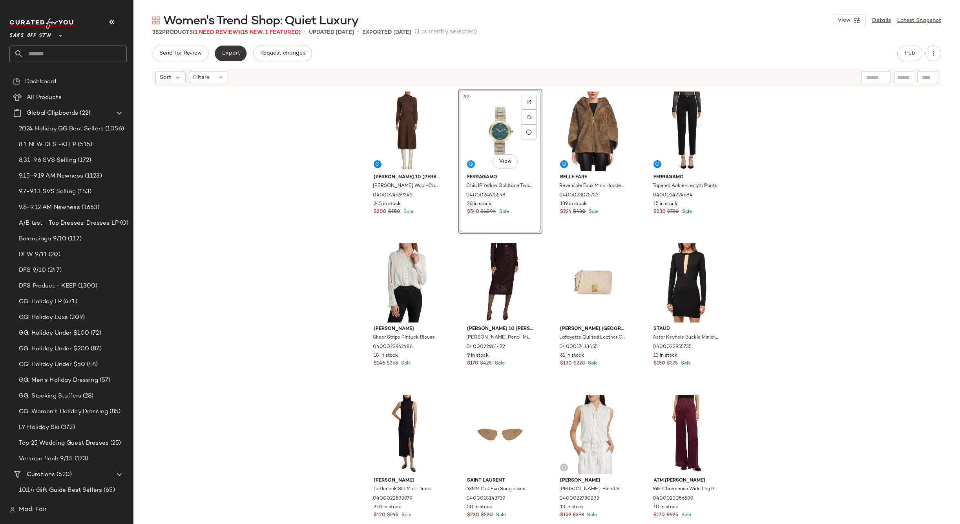
click at [232, 55] on span "Export" at bounding box center [230, 53] width 18 height 6
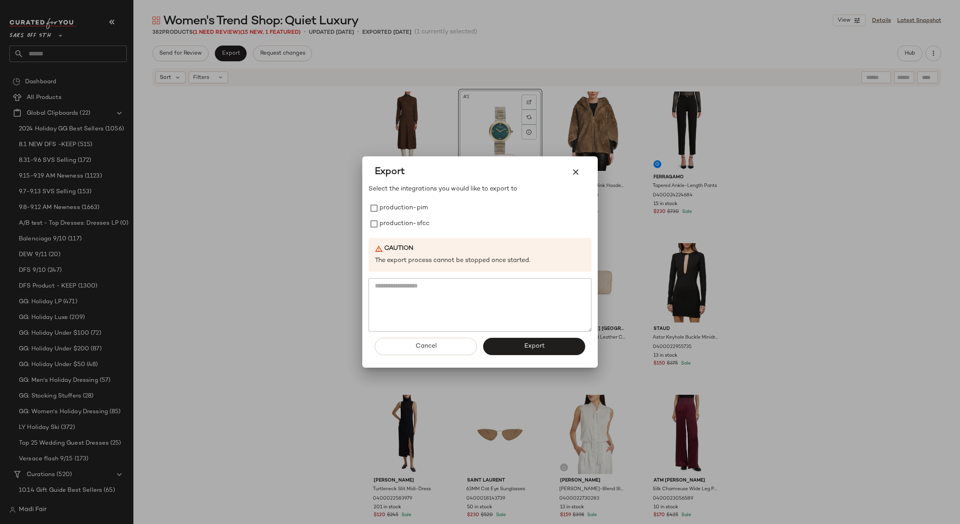
click at [233, 135] on div at bounding box center [480, 262] width 960 height 524
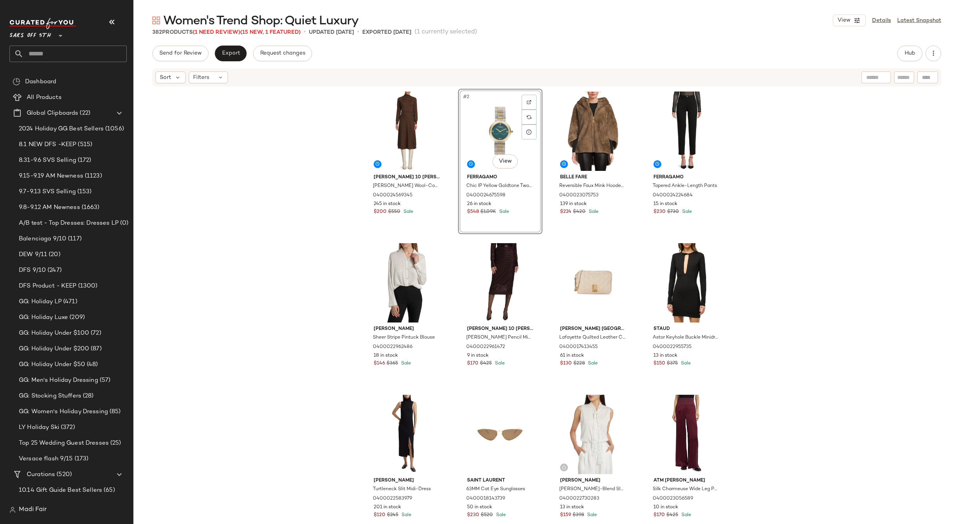
click at [216, 28] on span "Women's Trend Shop: Quiet Luxury" at bounding box center [260, 21] width 195 height 16
click at [215, 34] on span "(1 Need Review)" at bounding box center [217, 32] width 48 height 6
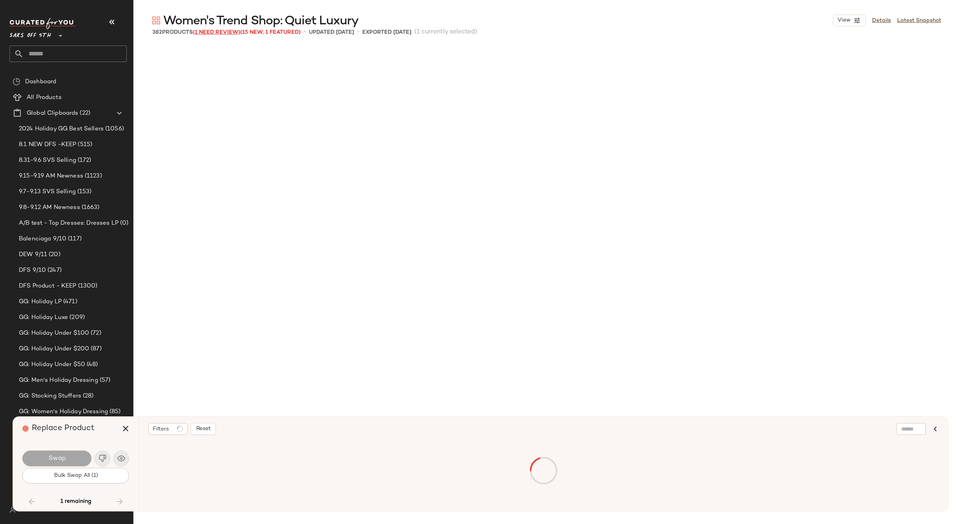
scroll to position [4092, 0]
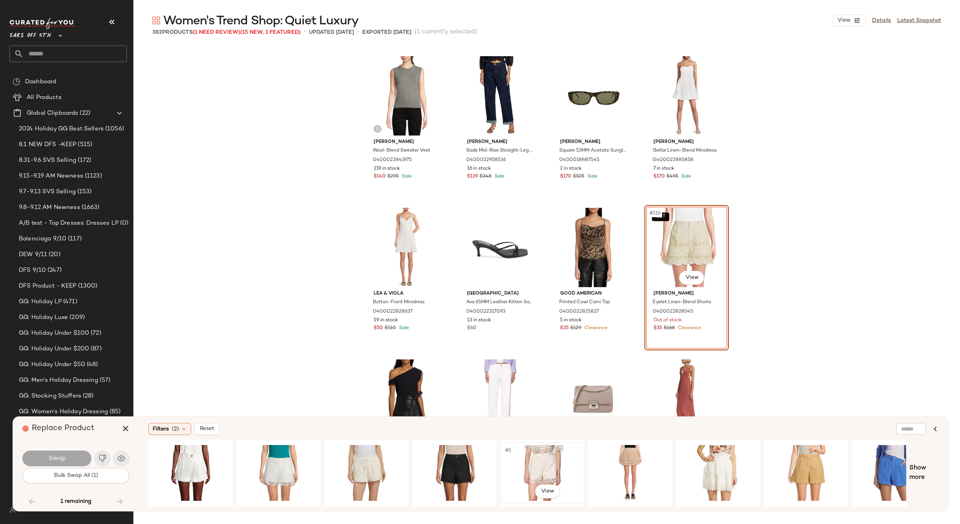
click at [527, 451] on div "#1 View" at bounding box center [542, 473] width 79 height 56
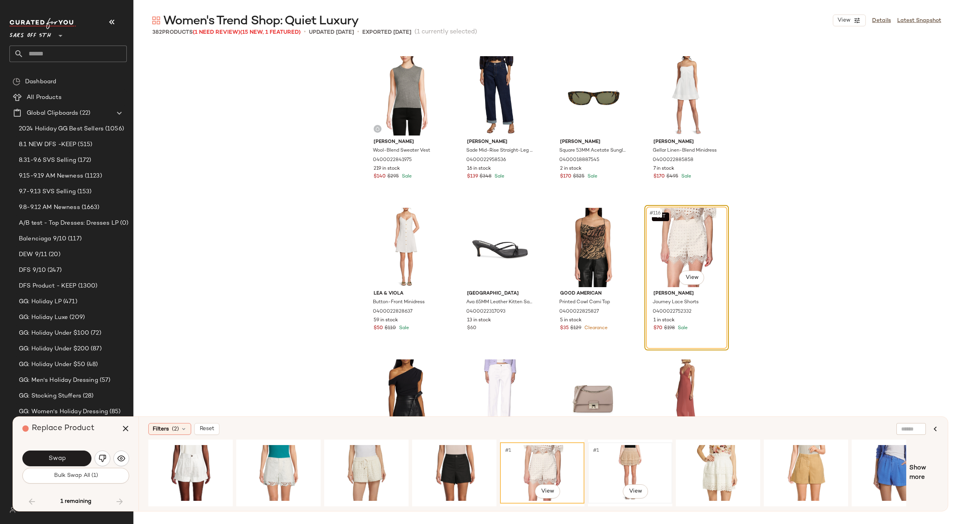
click at [637, 456] on div "#1 View" at bounding box center [630, 473] width 79 height 56
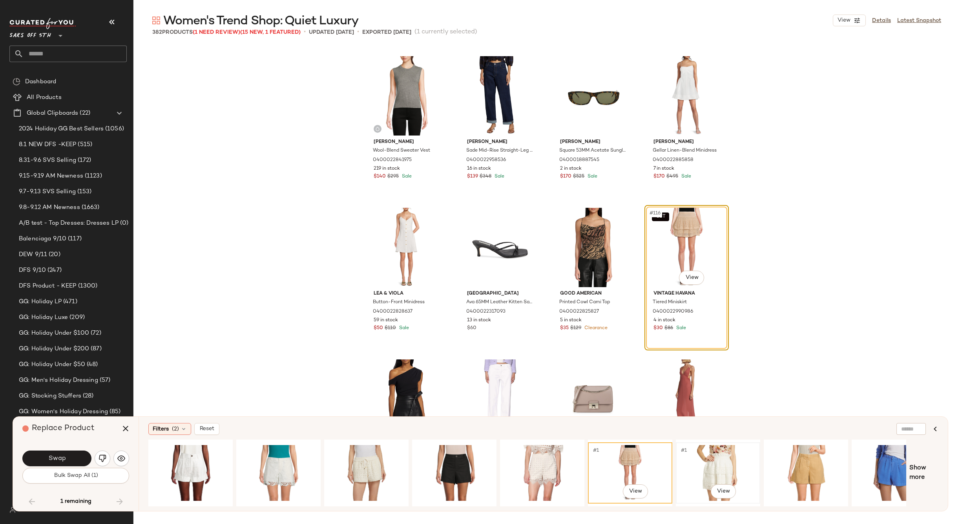
click at [697, 457] on div "#1 View" at bounding box center [718, 473] width 79 height 56
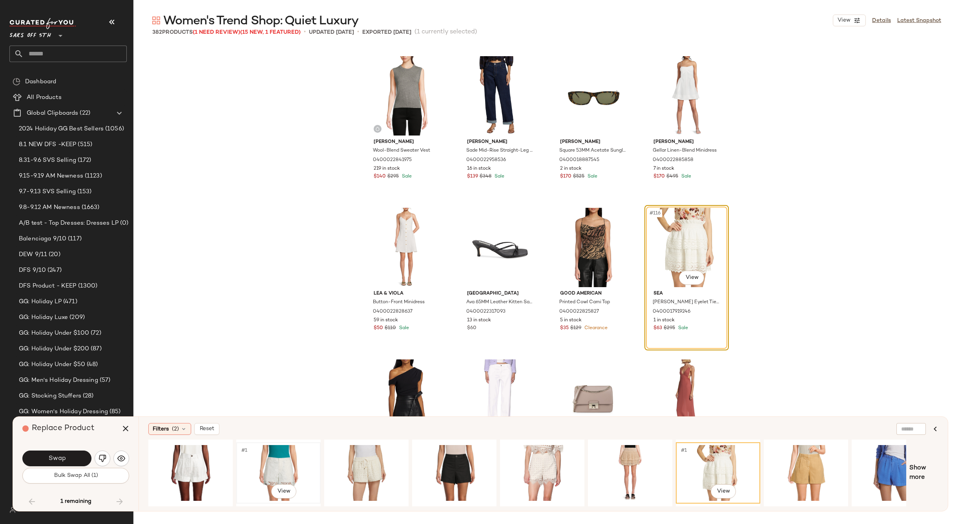
drag, startPoint x: 278, startPoint y: 461, endPoint x: 274, endPoint y: 461, distance: 4.7
click at [278, 461] on div "#1 View" at bounding box center [278, 473] width 79 height 56
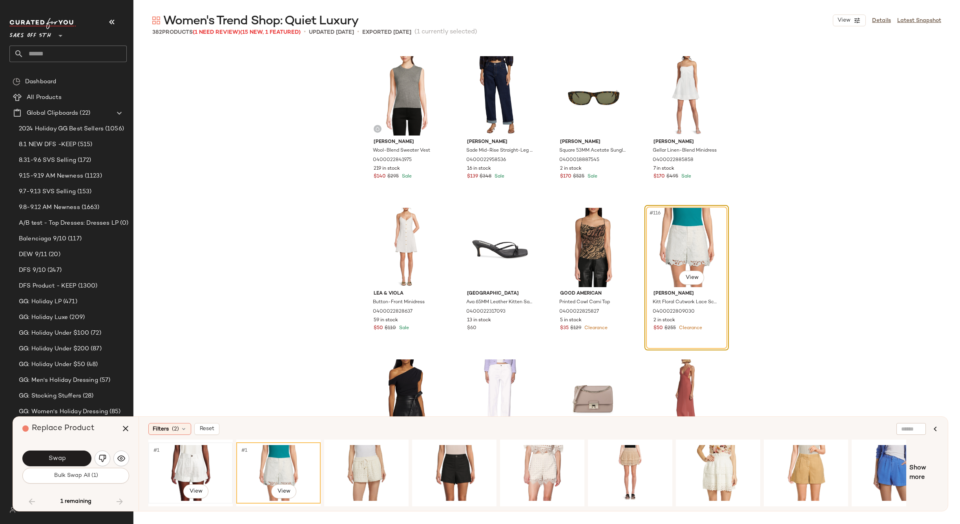
click at [173, 458] on div "#1 View" at bounding box center [190, 473] width 79 height 56
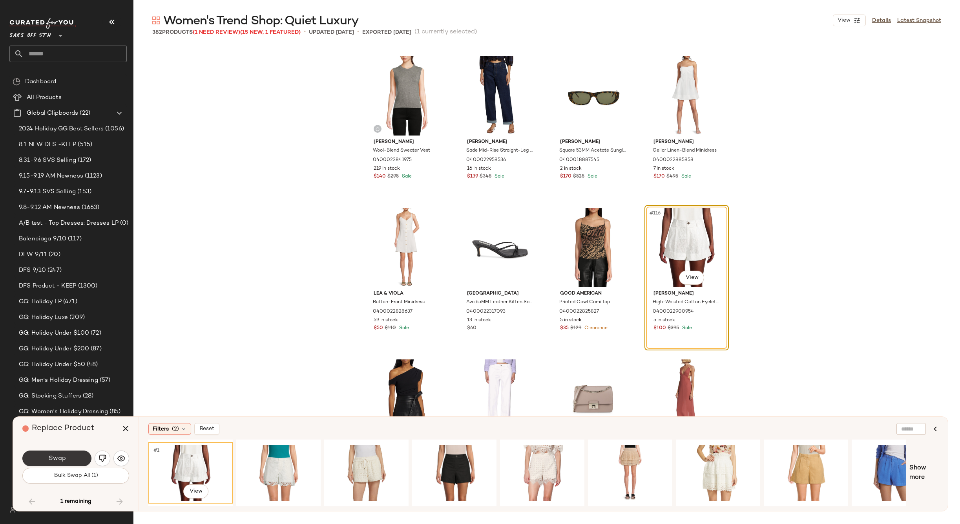
click at [64, 462] on span "Swap" at bounding box center [57, 458] width 18 height 7
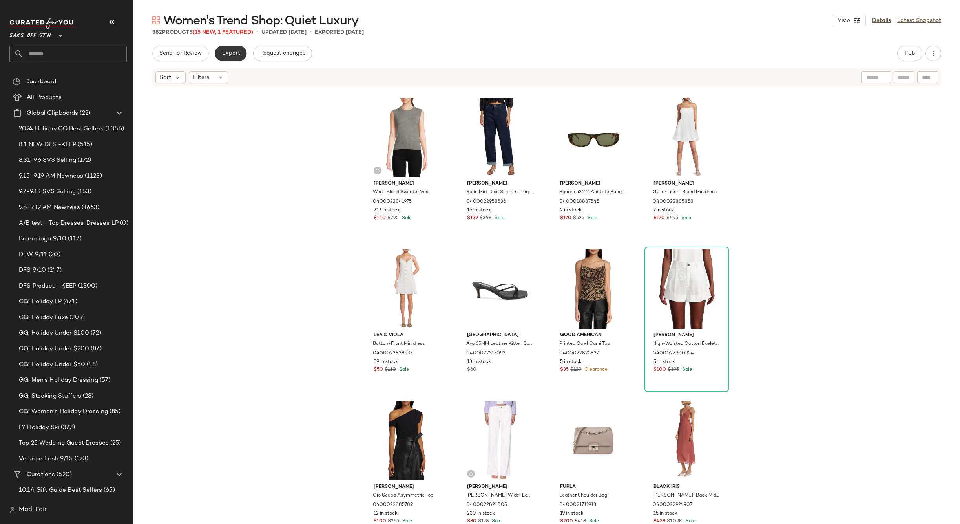
click at [222, 51] on span "Export" at bounding box center [230, 53] width 18 height 6
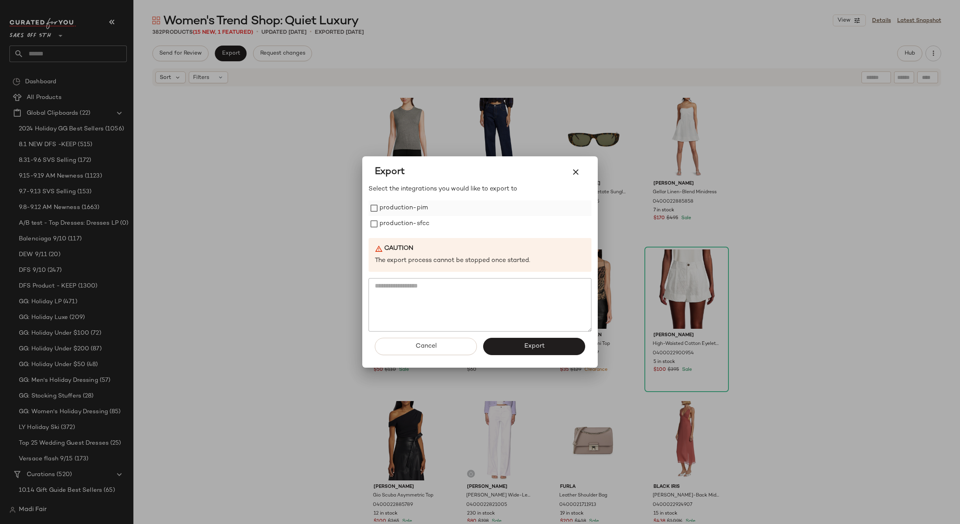
click at [395, 208] on label "production-pim" at bounding box center [404, 208] width 48 height 16
click at [398, 221] on label "production-sfcc" at bounding box center [405, 224] width 50 height 16
click at [533, 349] on span "Export" at bounding box center [534, 345] width 21 height 7
